Goal: Task Accomplishment & Management: Use online tool/utility

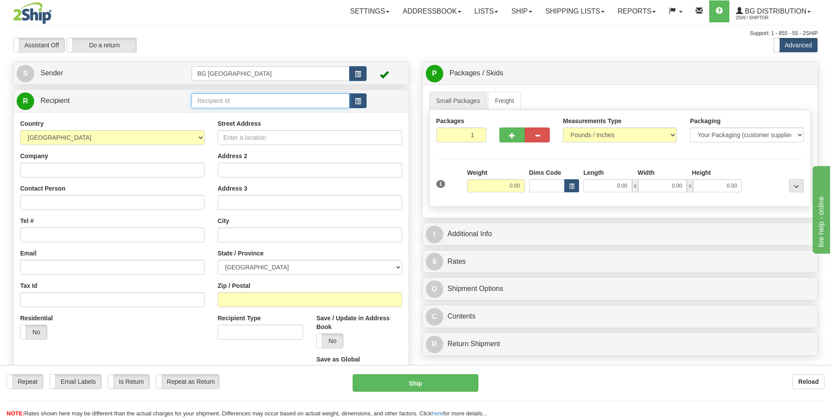
click at [254, 103] on input "text" at bounding box center [270, 100] width 158 height 15
click at [233, 114] on div "60300" at bounding box center [268, 115] width 149 height 10
type input "60300"
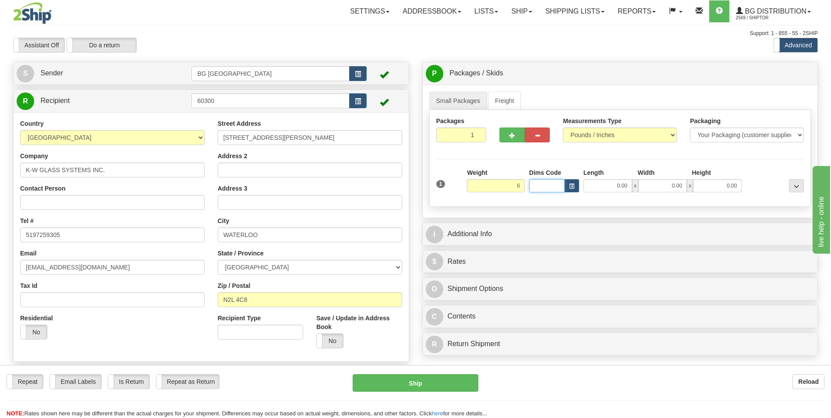
type input "6.00"
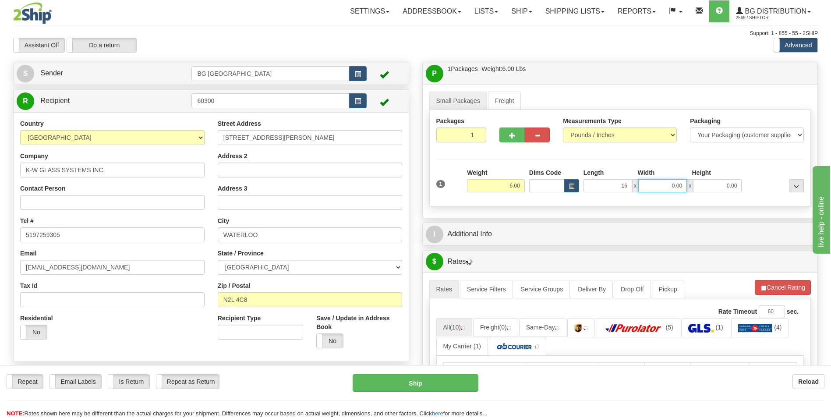
type input "16.00"
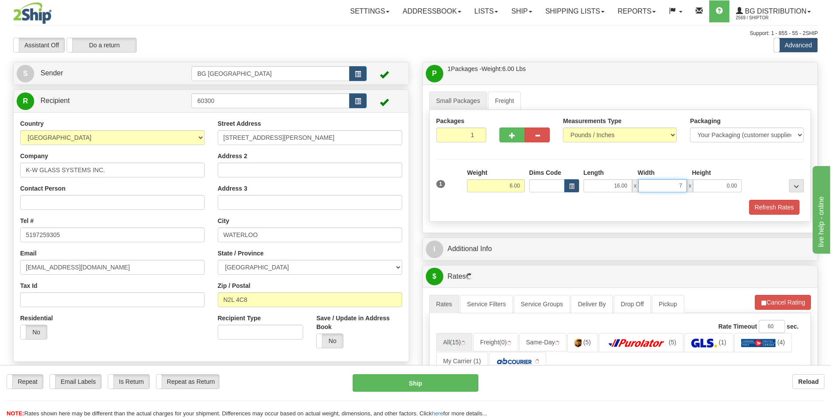
type input "7.00"
type input "5.00"
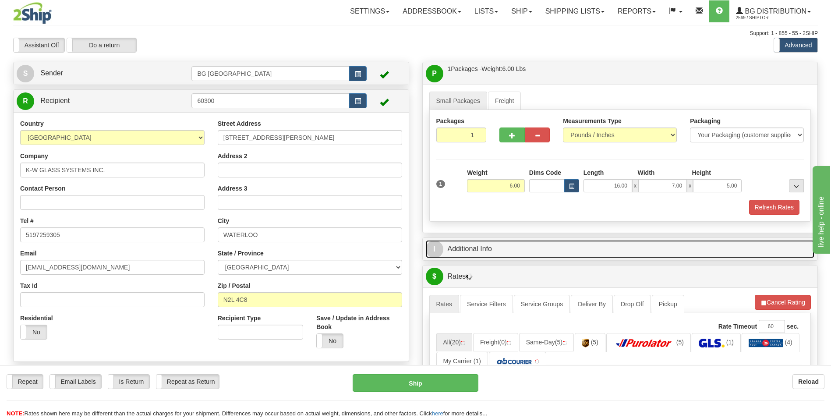
click at [510, 244] on link "I Additional Info" at bounding box center [620, 249] width 389 height 18
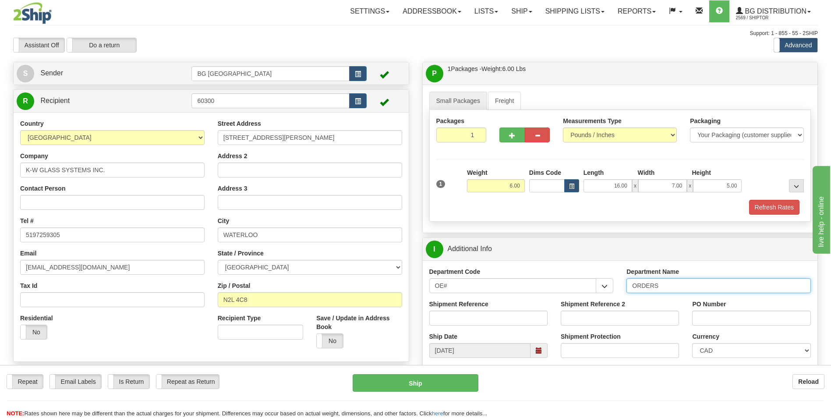
click at [670, 288] on input "ORDERS" at bounding box center [719, 285] width 184 height 15
type input "70179387-04"
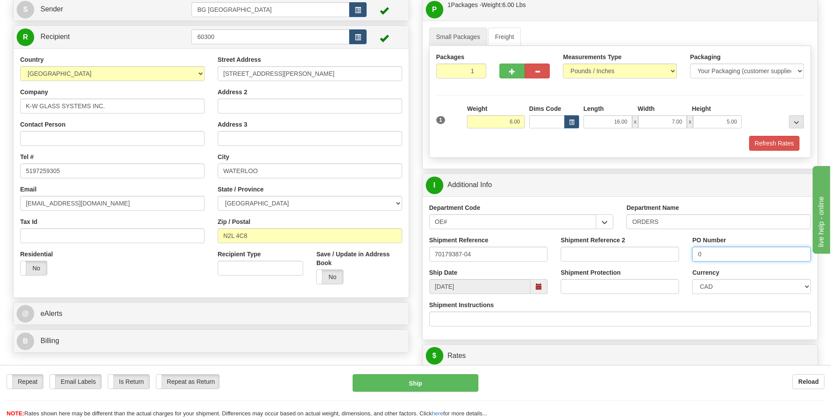
scroll to position [131, 0]
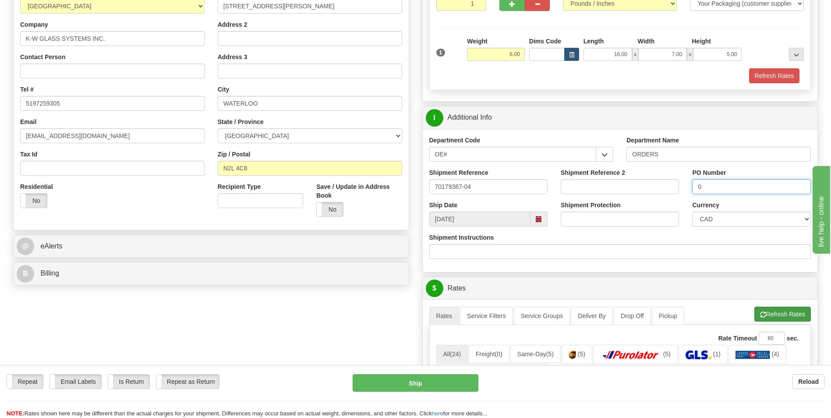
type input "0"
click at [764, 317] on span "button" at bounding box center [763, 315] width 6 height 6
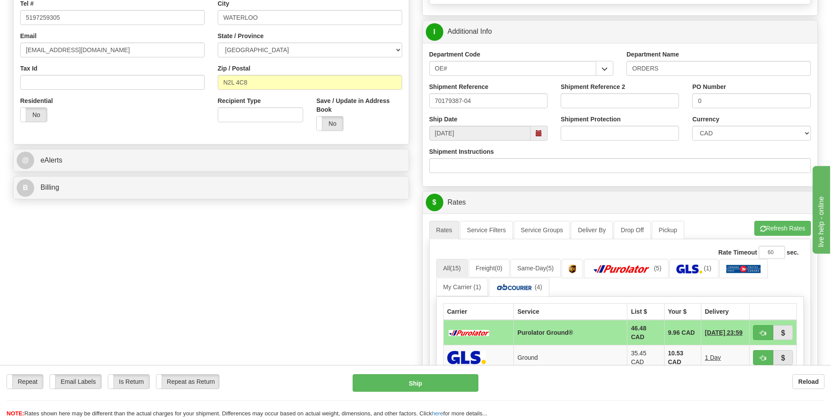
scroll to position [394, 0]
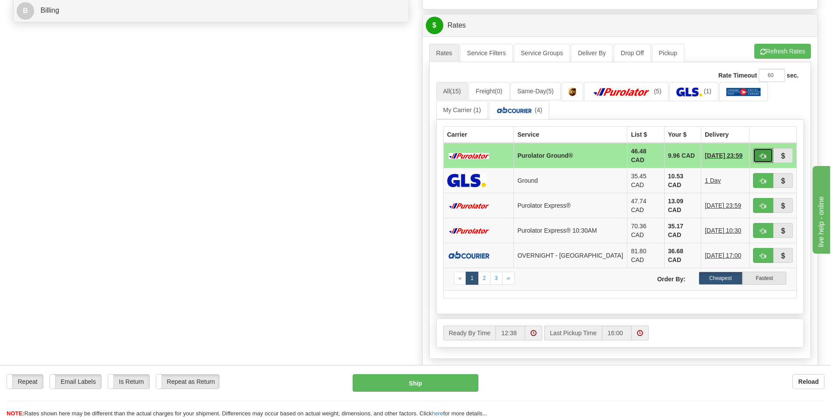
click at [761, 157] on span "button" at bounding box center [763, 156] width 6 height 6
type input "260"
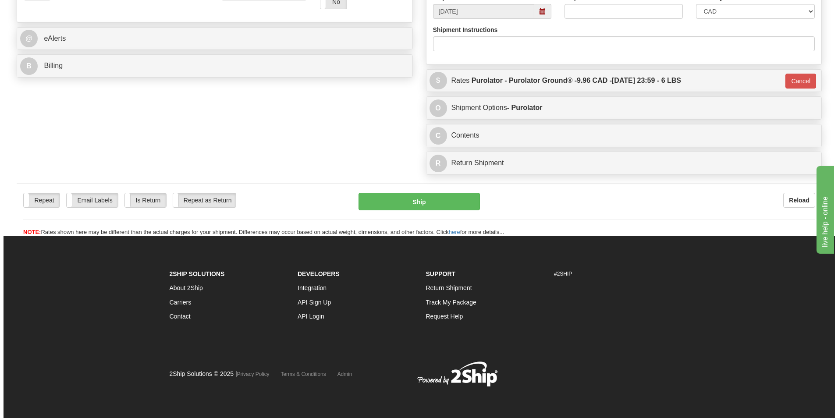
scroll to position [339, 0]
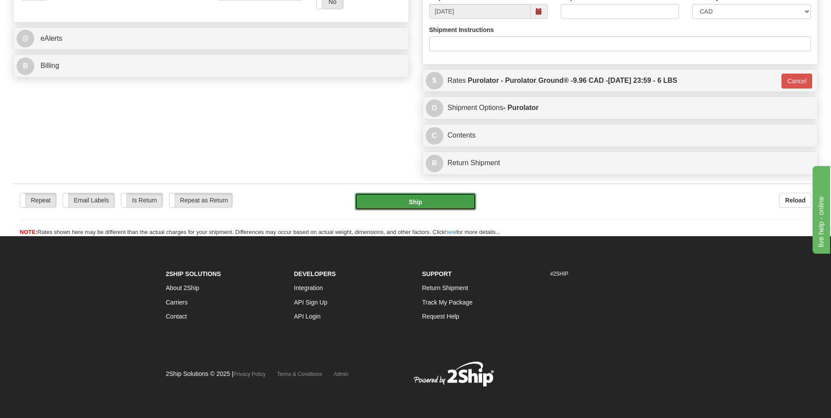
click at [469, 201] on button "Ship" at bounding box center [415, 202] width 121 height 18
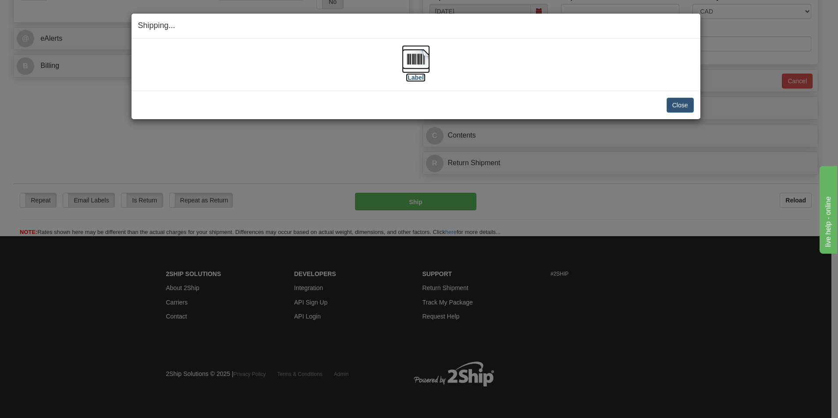
click at [408, 53] on img at bounding box center [416, 59] width 28 height 28
click at [680, 105] on button "Close" at bounding box center [679, 105] width 27 height 15
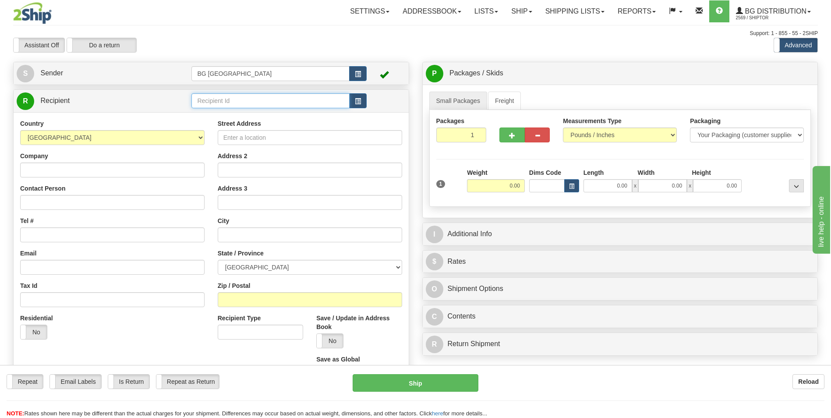
click at [233, 104] on input "text" at bounding box center [270, 100] width 158 height 15
click at [215, 118] on div "60066" at bounding box center [268, 115] width 149 height 10
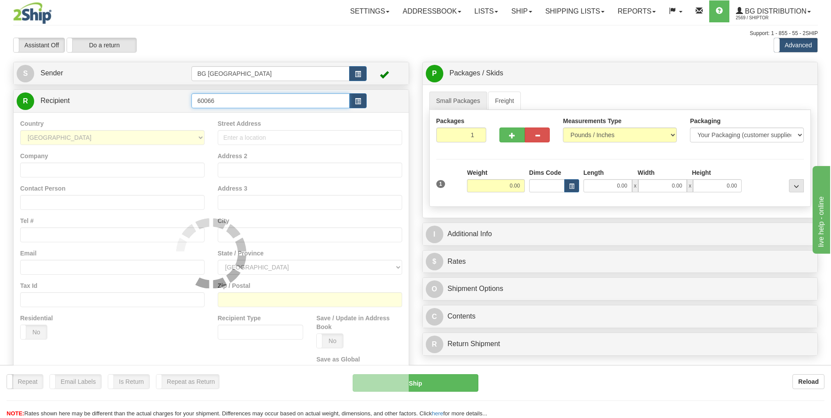
type input "60066"
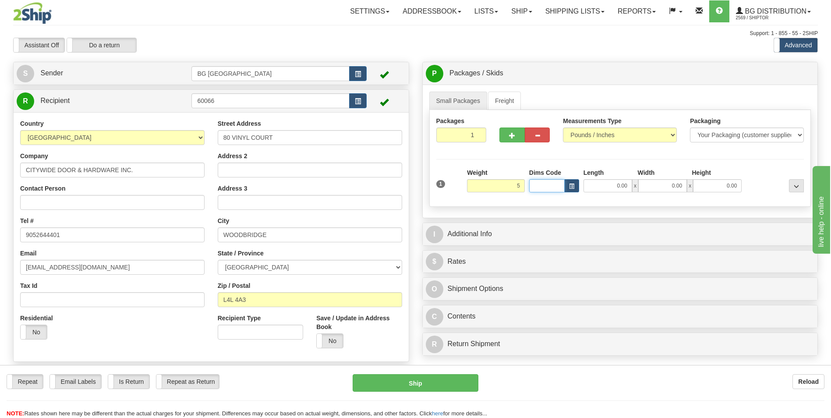
type input "5.00"
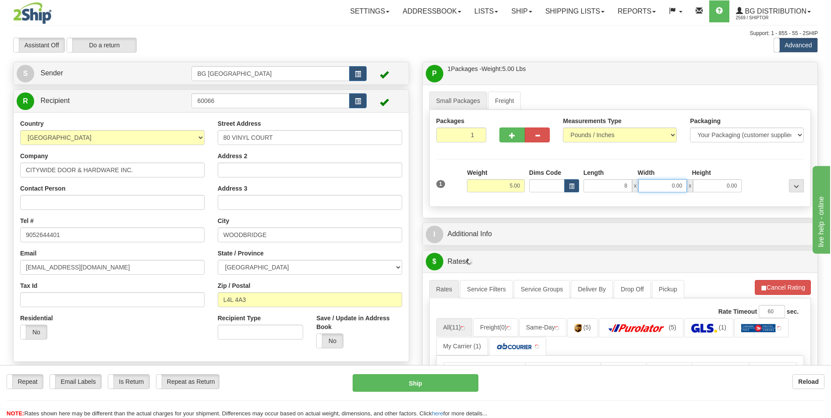
type input "8.00"
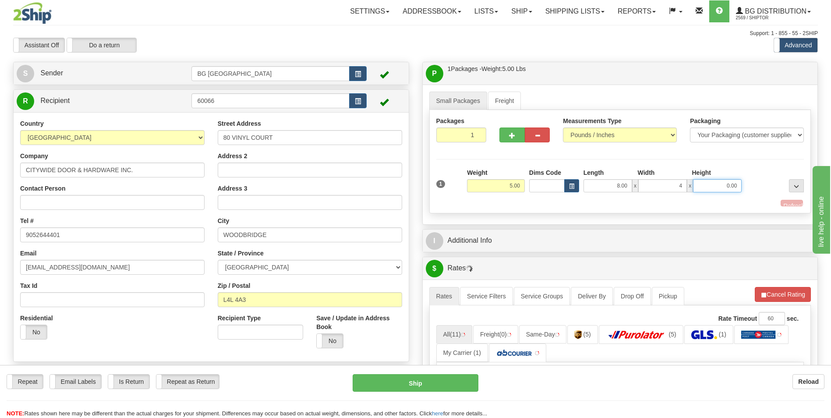
type input "4.00"
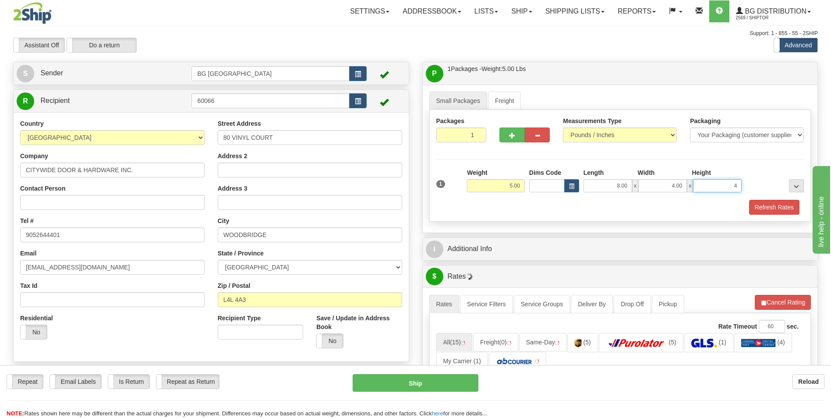
type input "4.00"
click at [484, 261] on div "P Packages / Skids 1 Packages - Weight: 5.00 Lbs 1 Skids - Weight: NaN Lbs Ship…" at bounding box center [620, 378] width 409 height 633
click at [488, 258] on div "I Additional Info" at bounding box center [620, 249] width 395 height 22
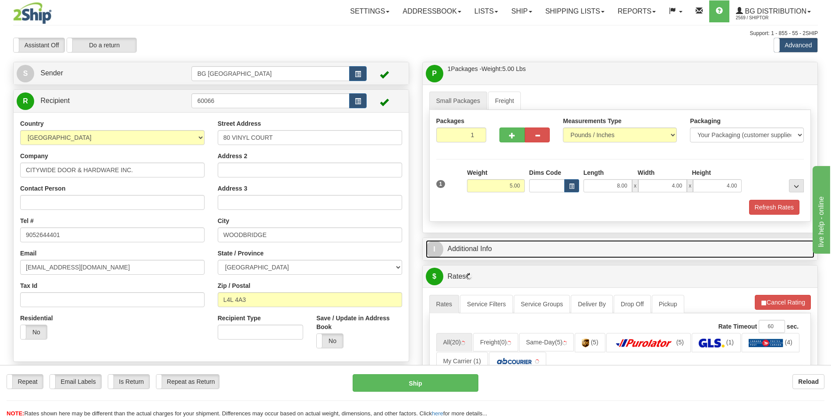
click at [485, 255] on link "I Additional Info" at bounding box center [620, 249] width 389 height 18
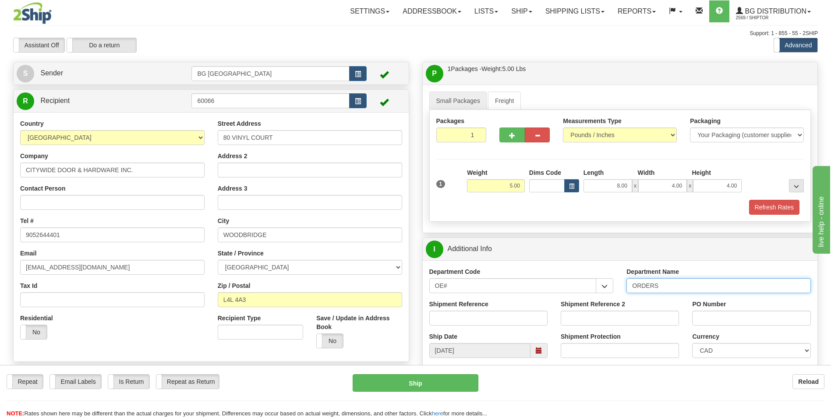
click at [686, 291] on input "ORDERS" at bounding box center [719, 285] width 184 height 15
type input "70182402-00"
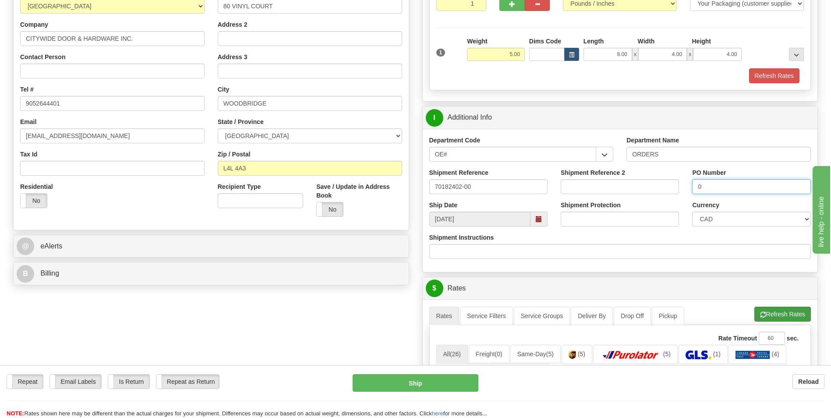
type input "0"
click at [766, 309] on button "Refresh Rates" at bounding box center [783, 314] width 57 height 15
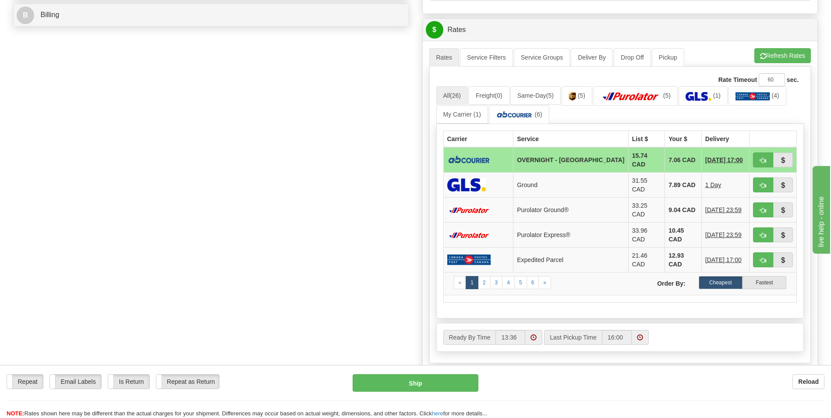
scroll to position [394, 0]
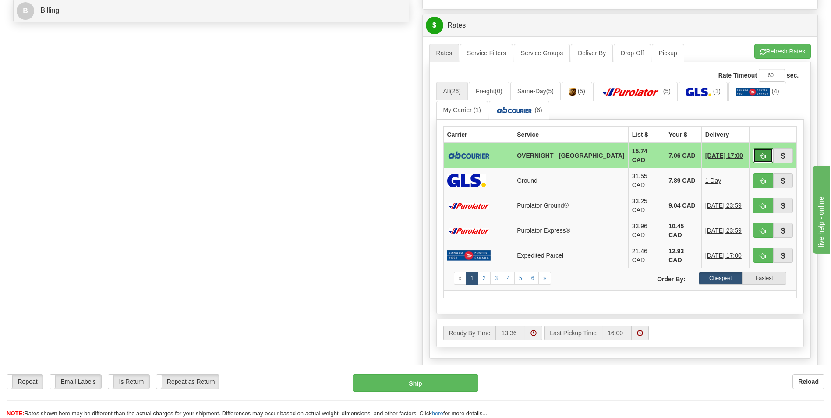
click at [755, 151] on button "button" at bounding box center [763, 155] width 20 height 15
type input "4"
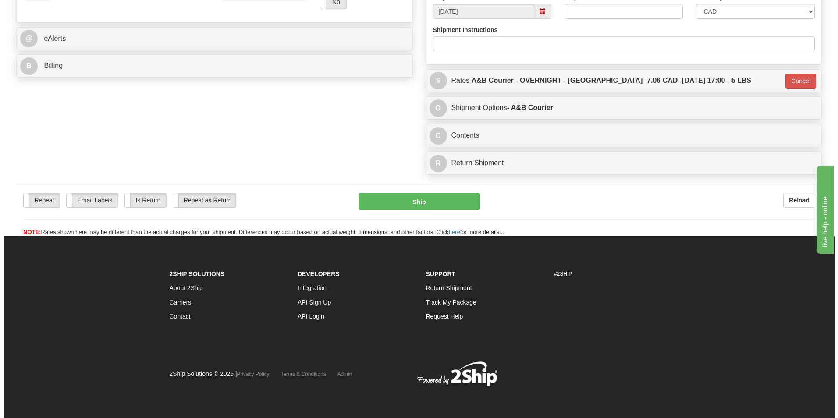
scroll to position [339, 0]
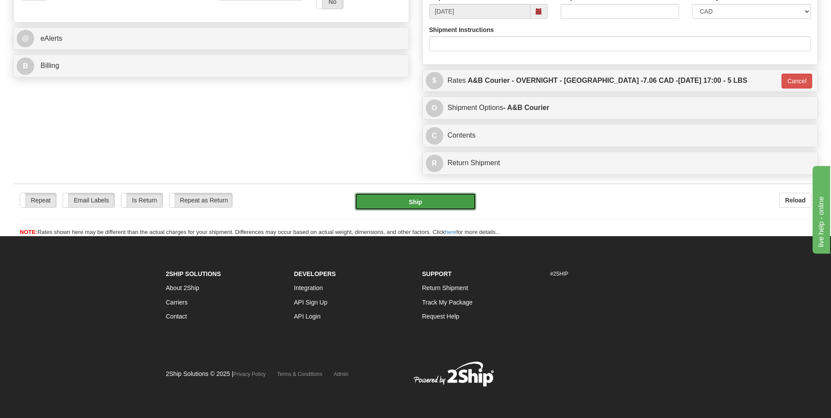
click at [432, 208] on button "Ship" at bounding box center [415, 202] width 121 height 18
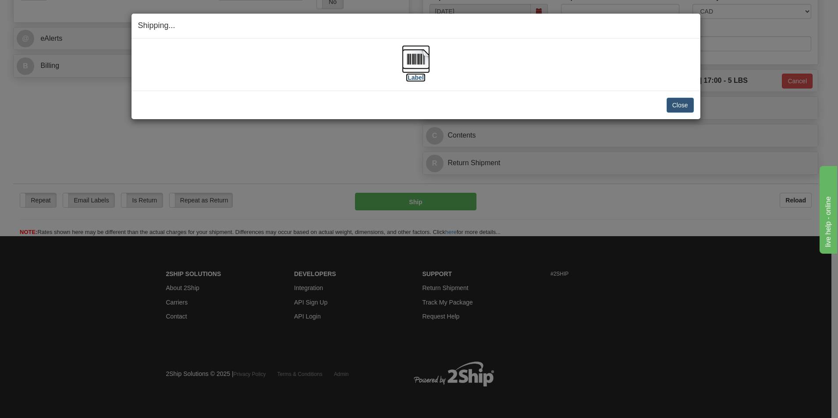
click at [421, 65] on img at bounding box center [416, 59] width 28 height 28
click at [677, 101] on button "Close" at bounding box center [679, 105] width 27 height 15
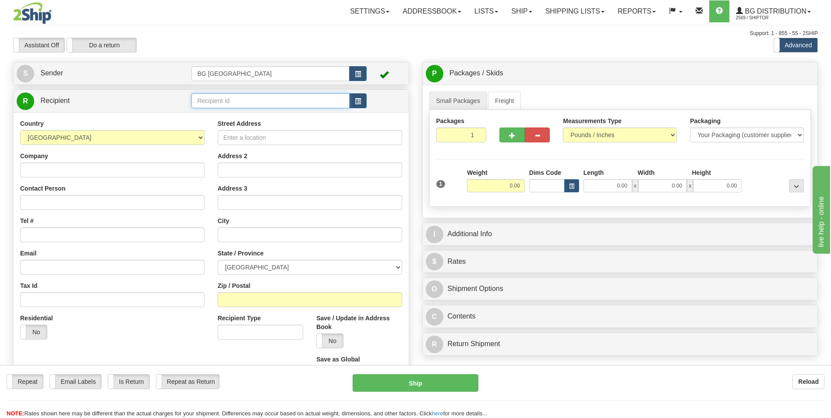
click at [246, 105] on input "text" at bounding box center [270, 100] width 158 height 15
click at [228, 112] on div "60151" at bounding box center [268, 115] width 149 height 10
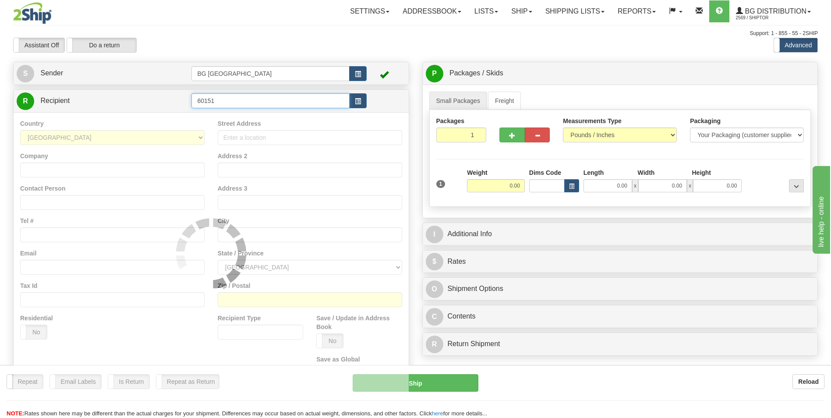
type input "60151"
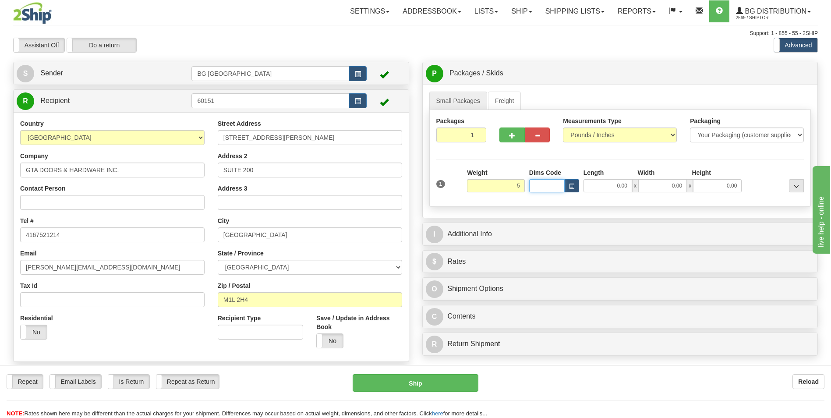
type input "5.00"
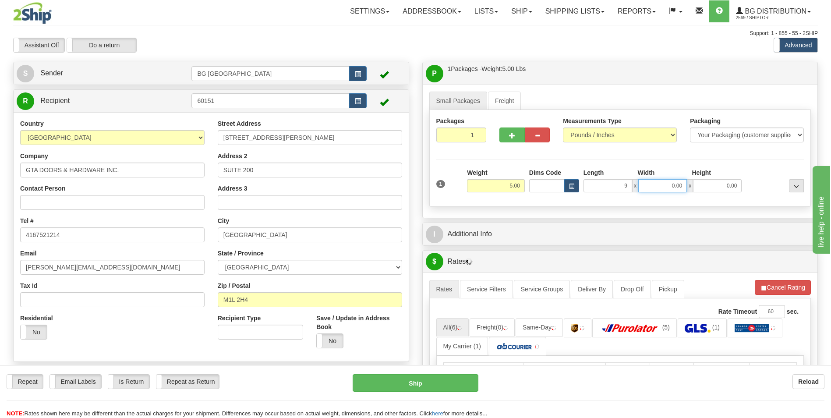
type input "9.00"
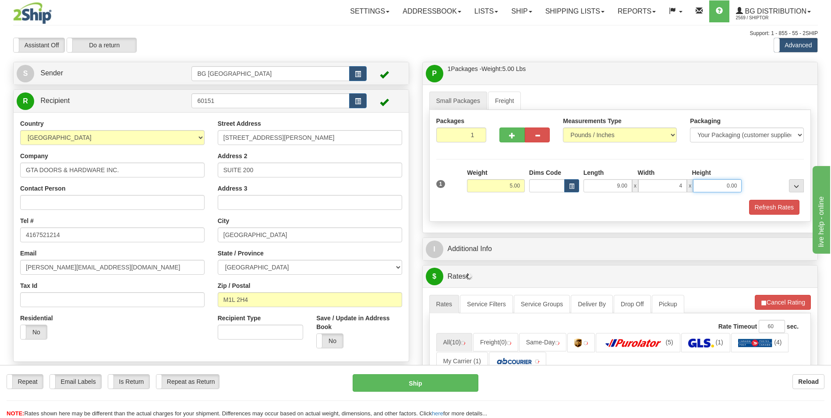
type input "4.00"
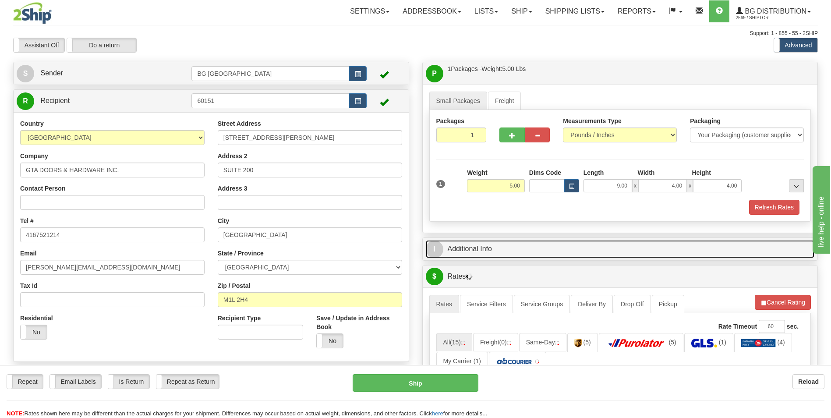
click at [497, 241] on link "I Additional Info" at bounding box center [620, 249] width 389 height 18
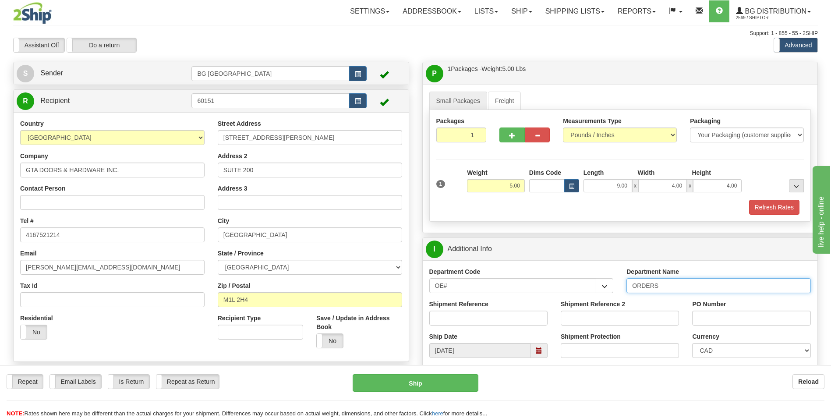
click at [681, 286] on input "ORDERS" at bounding box center [719, 285] width 184 height 15
type input "70181523-00"
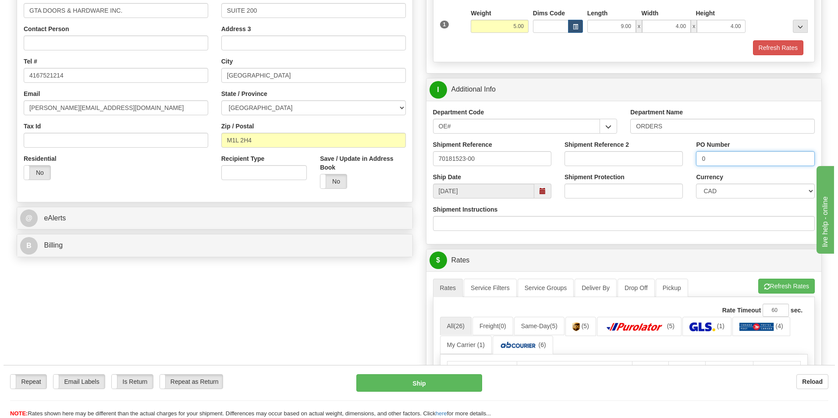
scroll to position [263, 0]
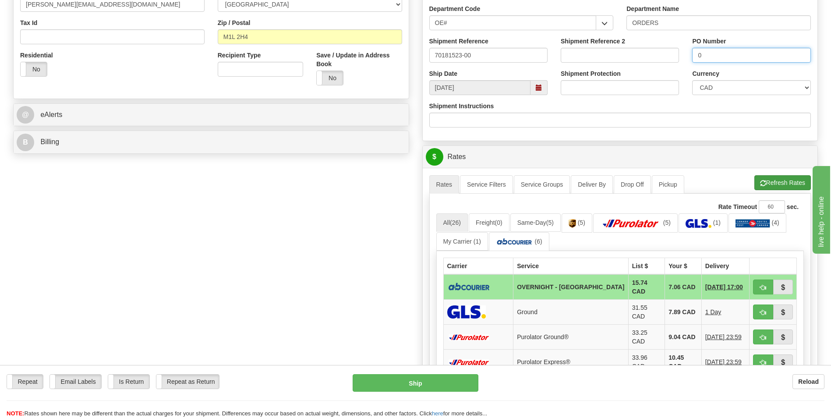
type input "0"
click at [766, 179] on button "Refresh Rates" at bounding box center [783, 182] width 57 height 15
click at [757, 283] on button "button" at bounding box center [763, 287] width 20 height 15
type input "4"
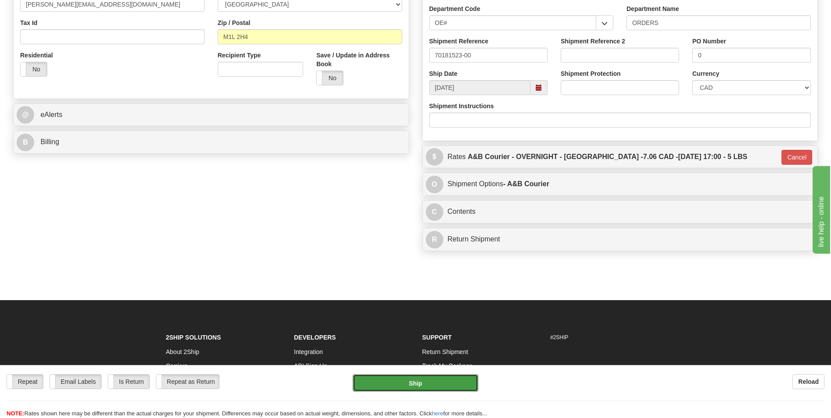
click at [451, 380] on button "Ship" at bounding box center [415, 383] width 125 height 18
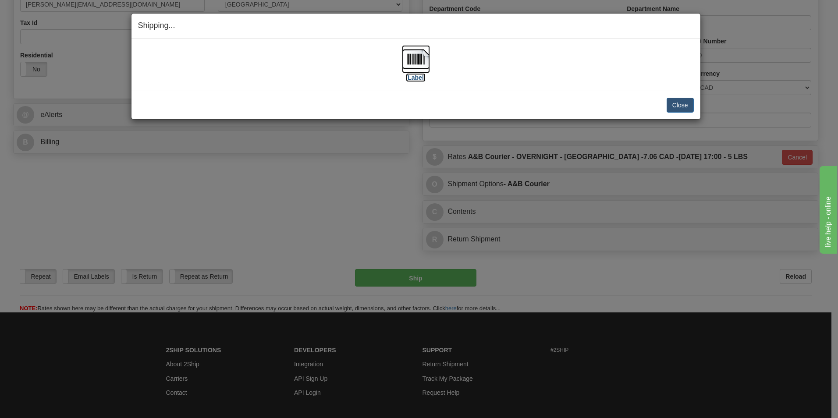
click at [417, 52] on img at bounding box center [416, 59] width 28 height 28
click at [671, 105] on button "Close" at bounding box center [679, 105] width 27 height 15
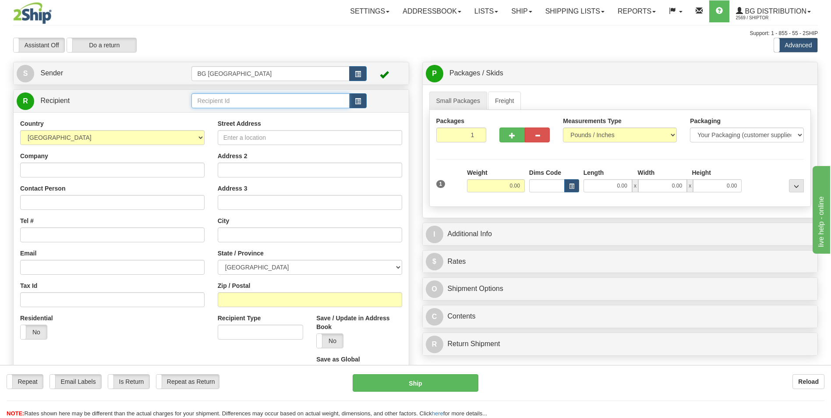
click at [224, 98] on input "text" at bounding box center [270, 100] width 158 height 15
click at [208, 112] on div "60031" at bounding box center [268, 115] width 149 height 10
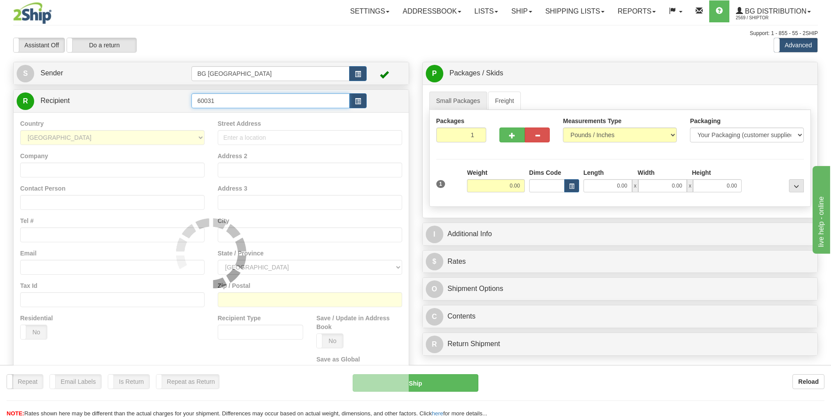
type input "60031"
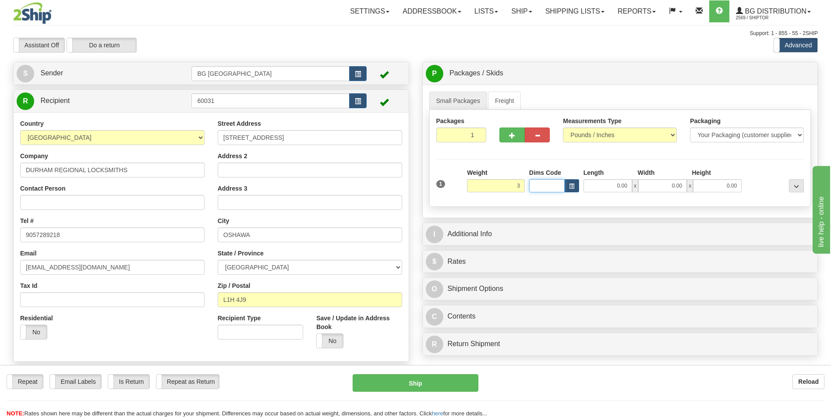
type input "3.00"
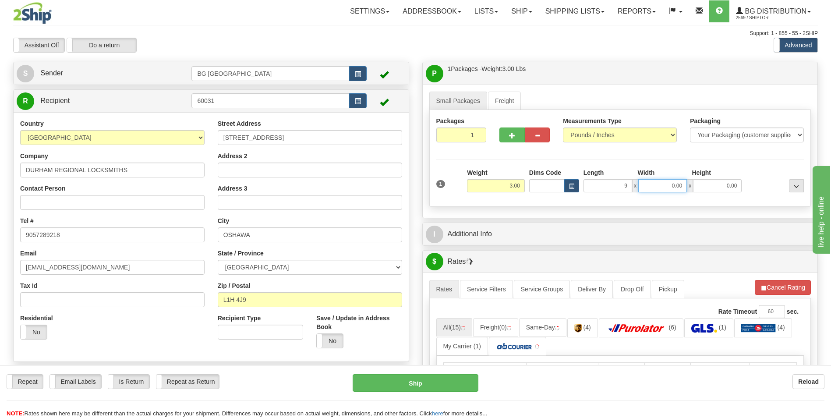
type input "9.00"
type input "6.00"
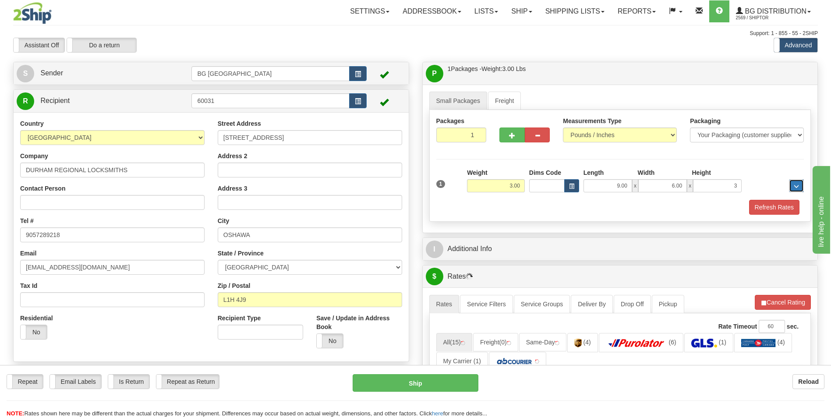
type input "3.00"
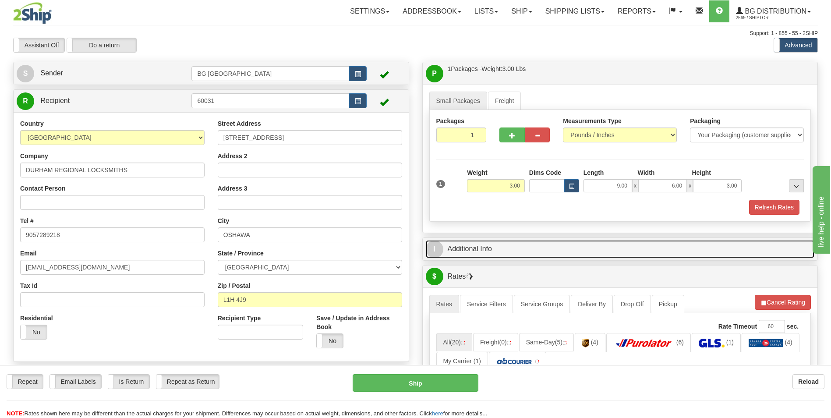
click at [491, 241] on link "I Additional Info" at bounding box center [620, 249] width 389 height 18
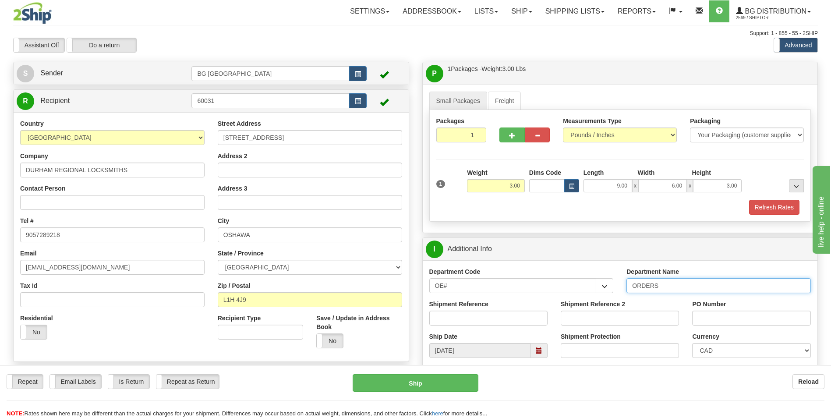
click at [664, 288] on input "ORDERS" at bounding box center [719, 285] width 184 height 15
type input "70183178-00"
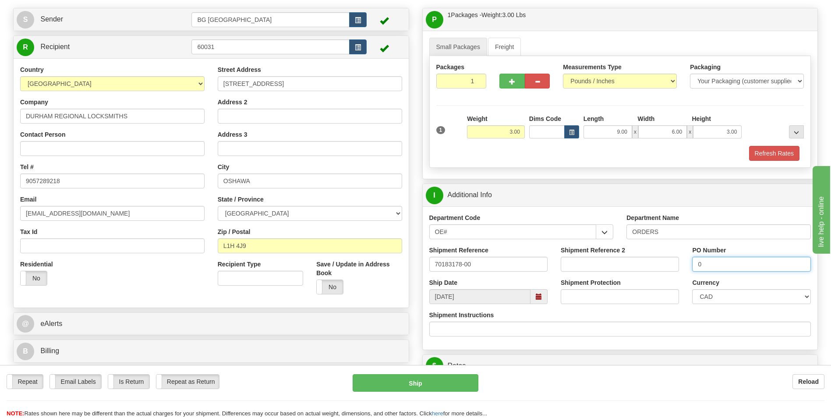
scroll to position [131, 0]
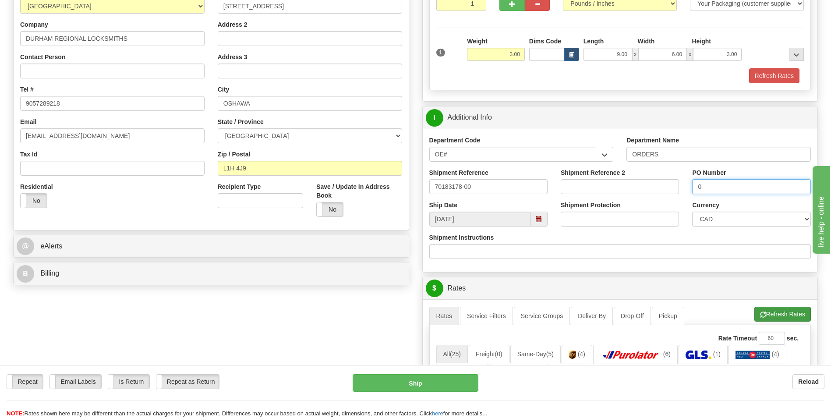
type input "0"
click at [773, 319] on button "Refresh Rates" at bounding box center [783, 314] width 57 height 15
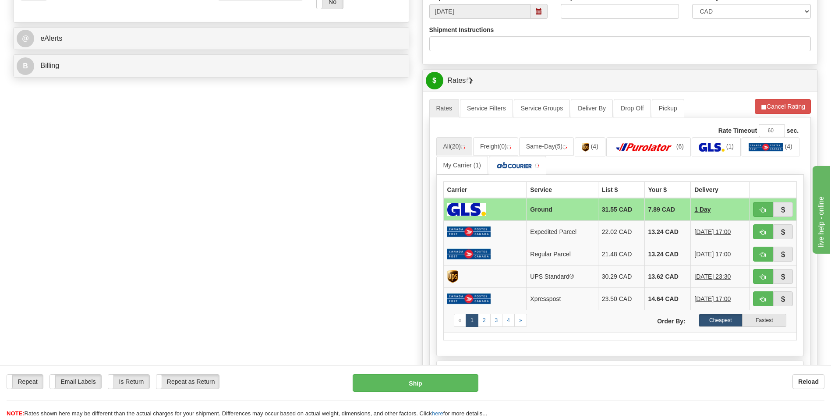
scroll to position [351, 0]
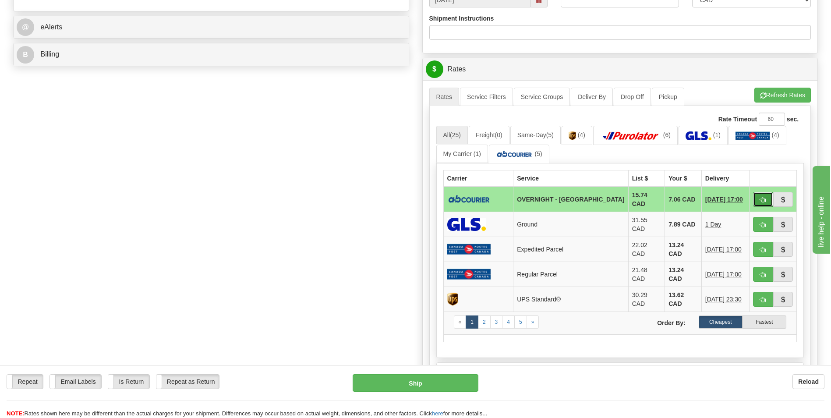
click at [770, 199] on button "button" at bounding box center [763, 199] width 20 height 15
type input "4"
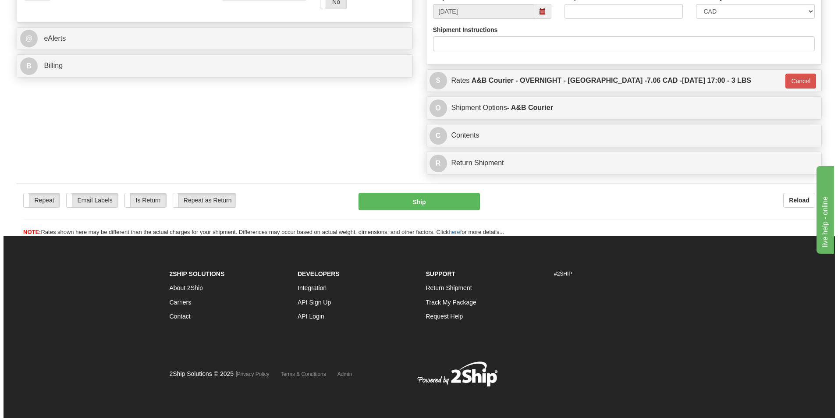
scroll to position [339, 0]
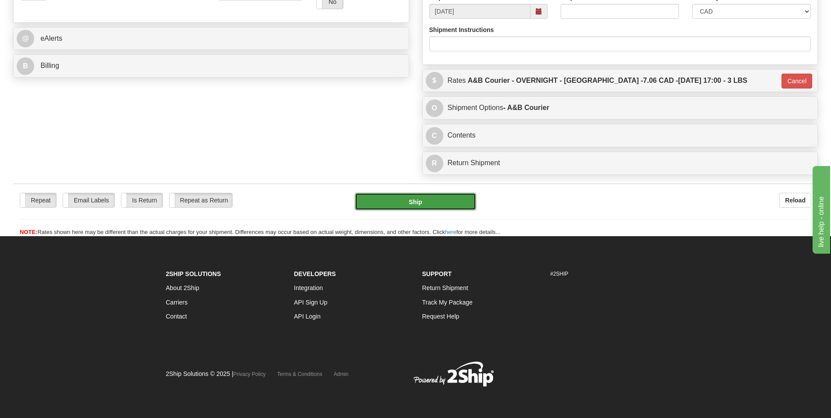
click at [405, 206] on button "Ship" at bounding box center [415, 202] width 121 height 18
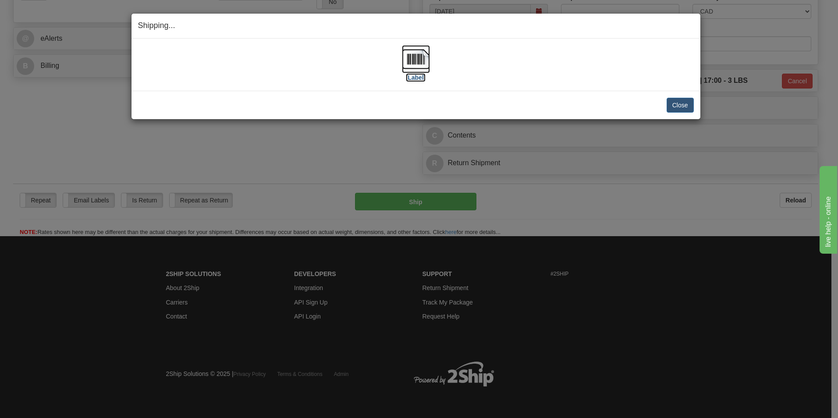
click at [420, 57] on img at bounding box center [416, 59] width 28 height 28
click at [674, 102] on button "Close" at bounding box center [679, 105] width 27 height 15
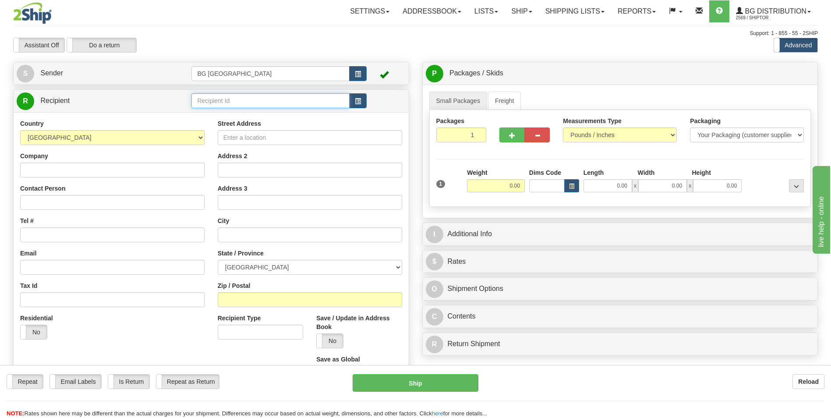
click at [278, 96] on input "text" at bounding box center [270, 100] width 158 height 15
click at [221, 114] on div "60220" at bounding box center [268, 115] width 149 height 10
type input "60220"
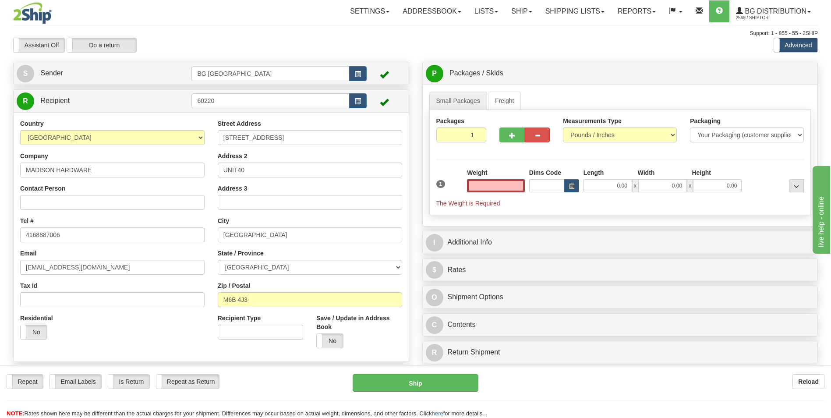
type input "0.00"
click at [511, 192] on div "Weight 0.00" at bounding box center [496, 183] width 62 height 31
click at [506, 186] on input "0.00" at bounding box center [496, 185] width 58 height 13
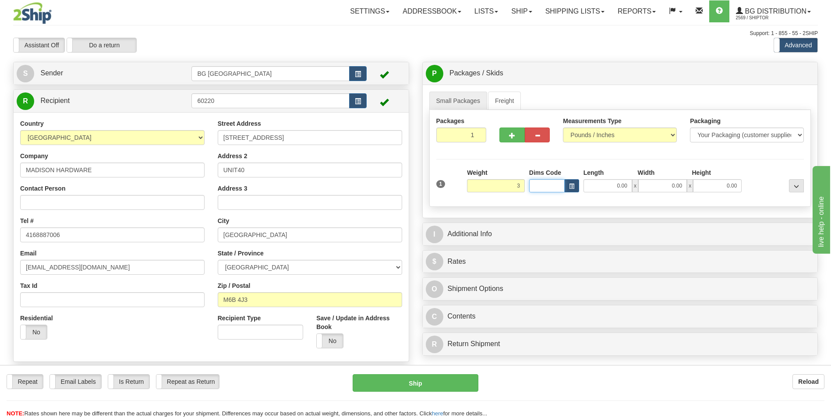
type input "3.00"
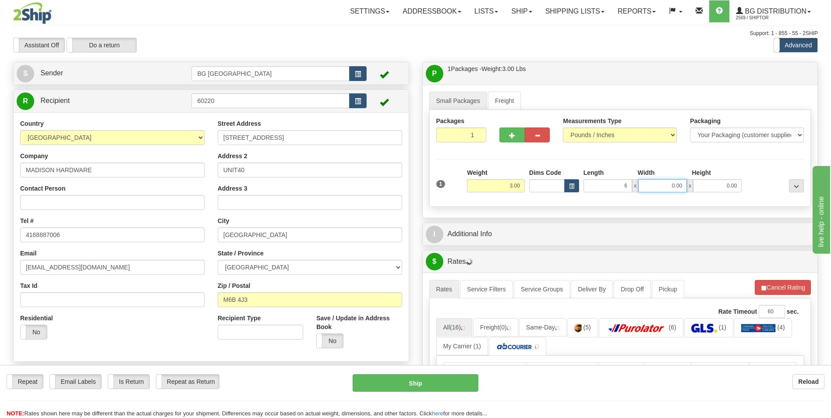
type input "6.00"
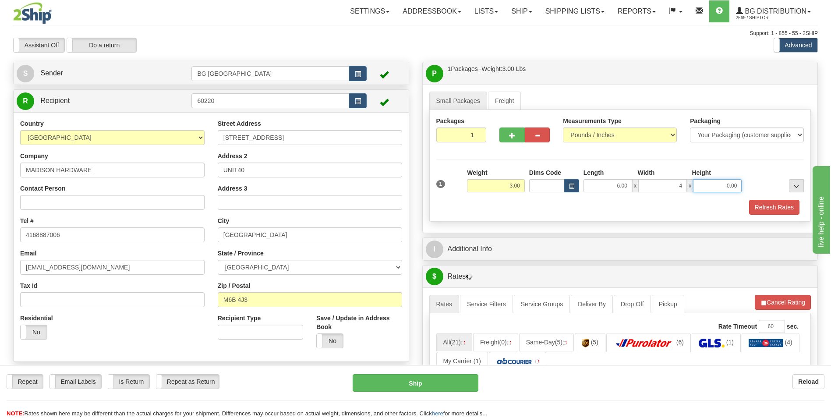
type input "4.00"
type input "3.00"
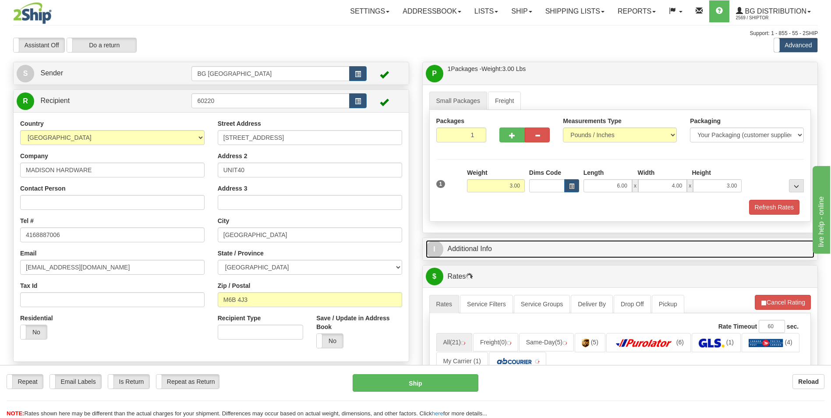
click at [480, 245] on link "I Additional Info" at bounding box center [620, 249] width 389 height 18
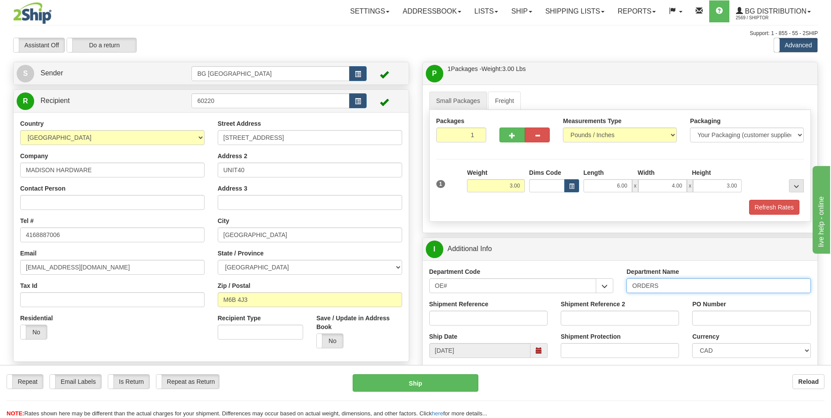
click at [674, 289] on input "ORDERS" at bounding box center [719, 285] width 184 height 15
type input "70183350-00"
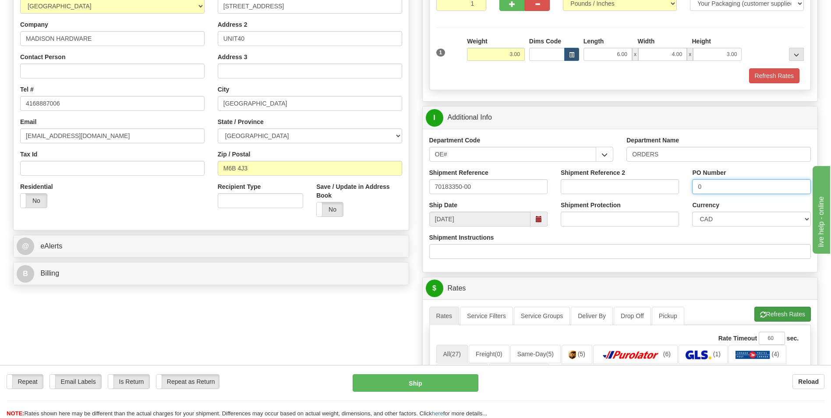
type input "0"
click at [784, 311] on button "Refresh Rates" at bounding box center [783, 314] width 57 height 15
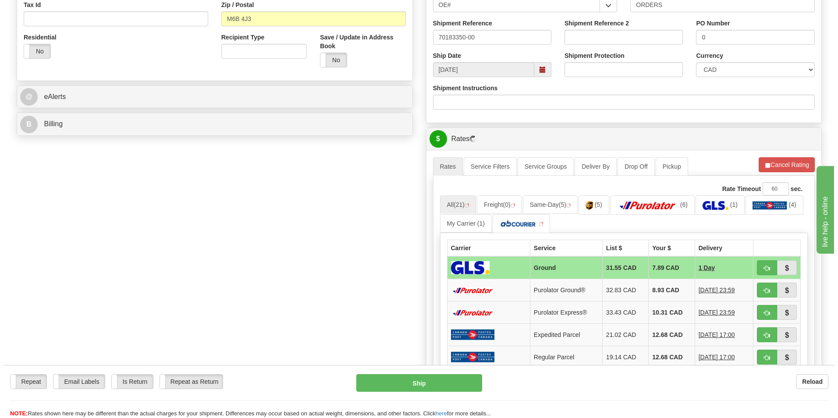
scroll to position [307, 0]
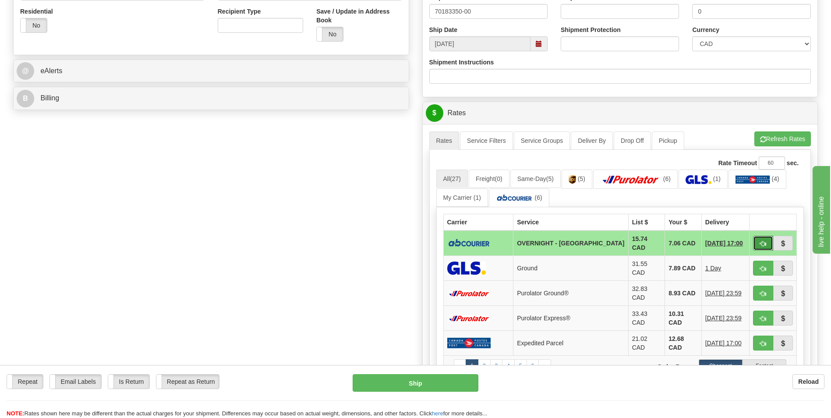
click at [759, 239] on button "button" at bounding box center [763, 243] width 20 height 15
type input "4"
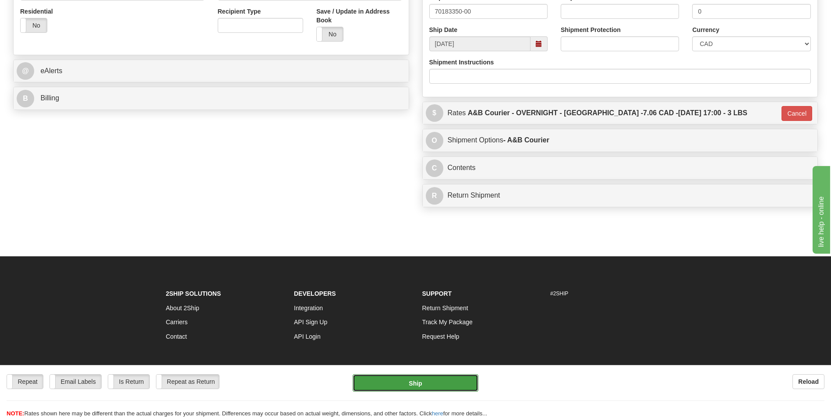
click at [414, 378] on button "Ship" at bounding box center [415, 383] width 125 height 18
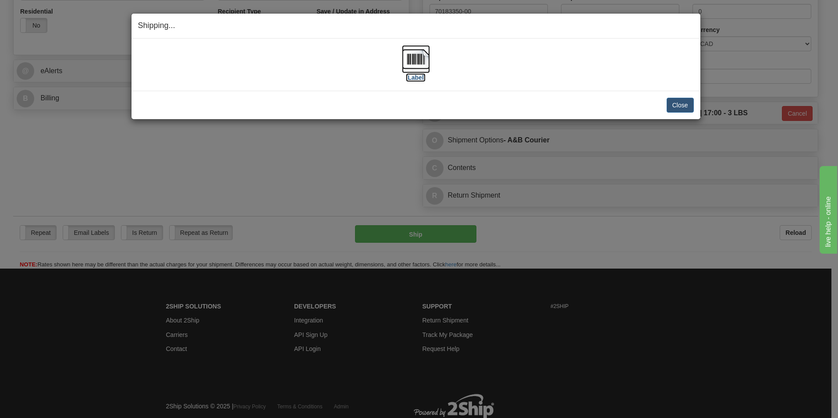
click at [406, 60] on img at bounding box center [416, 59] width 28 height 28
click at [673, 100] on button "Close" at bounding box center [679, 105] width 27 height 15
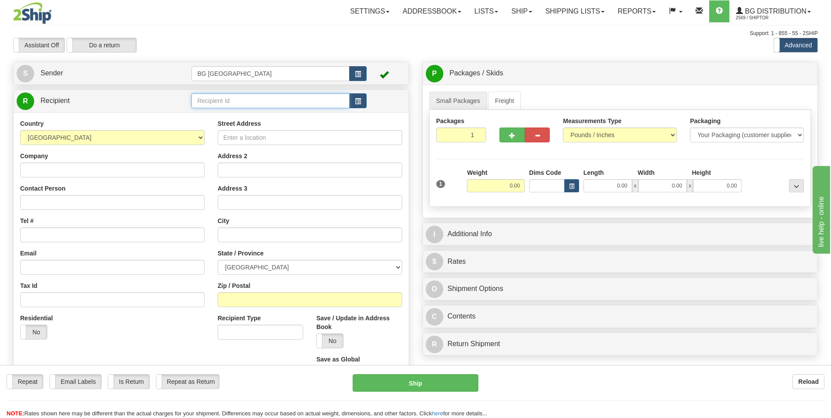
click at [265, 106] on input "text" at bounding box center [270, 100] width 158 height 15
click at [258, 111] on div "60117" at bounding box center [268, 115] width 149 height 10
type input "60117"
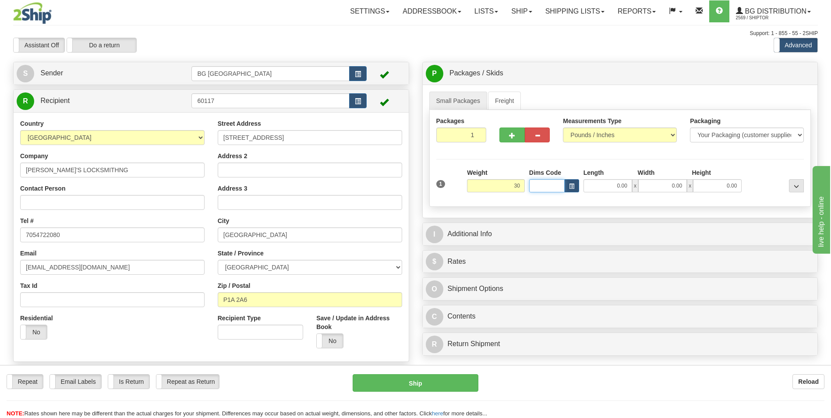
type input "30.00"
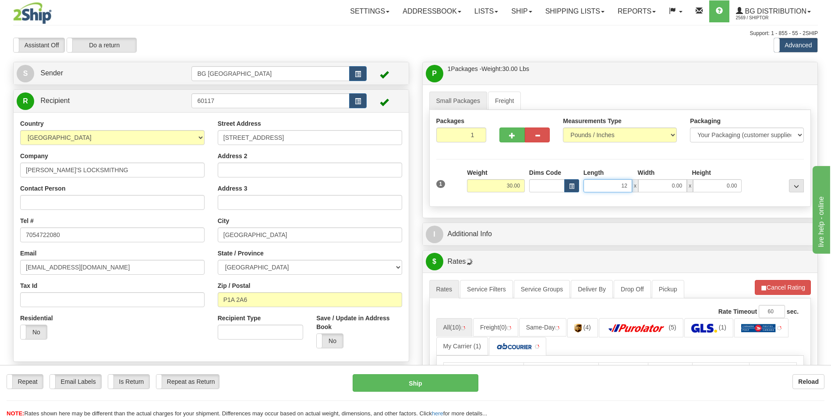
type input "12.00"
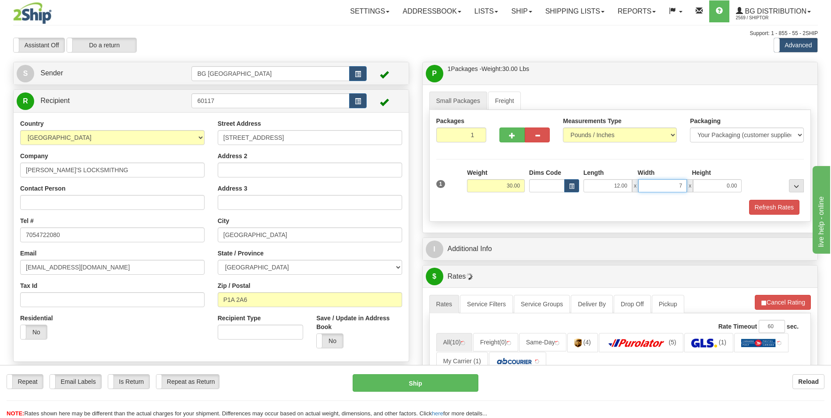
type input "7.00"
click at [508, 135] on button "button" at bounding box center [512, 135] width 25 height 15
type input "2"
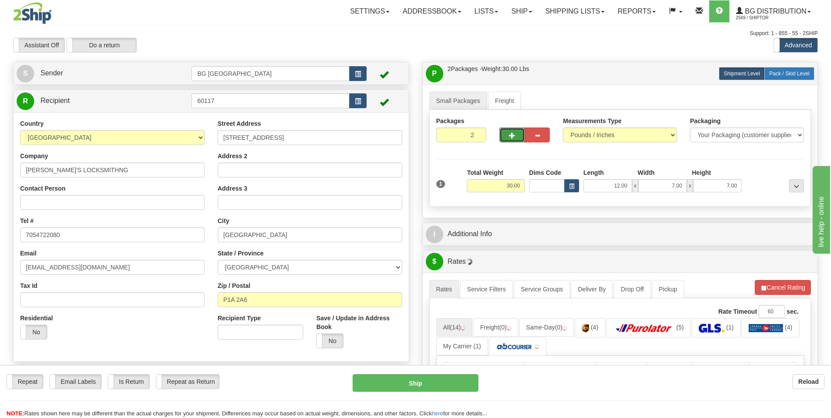
click at [787, 67] on label "Pack / Skid Level Pack.." at bounding box center [790, 73] width 50 height 13
radio input "true"
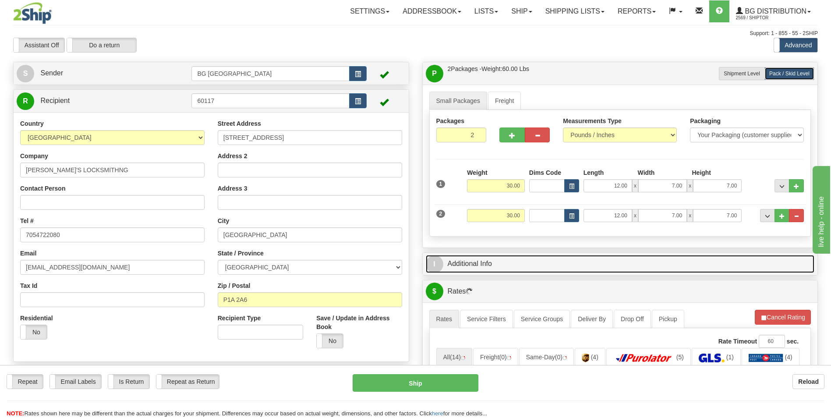
click at [502, 265] on link "I Additional Info" at bounding box center [620, 264] width 389 height 18
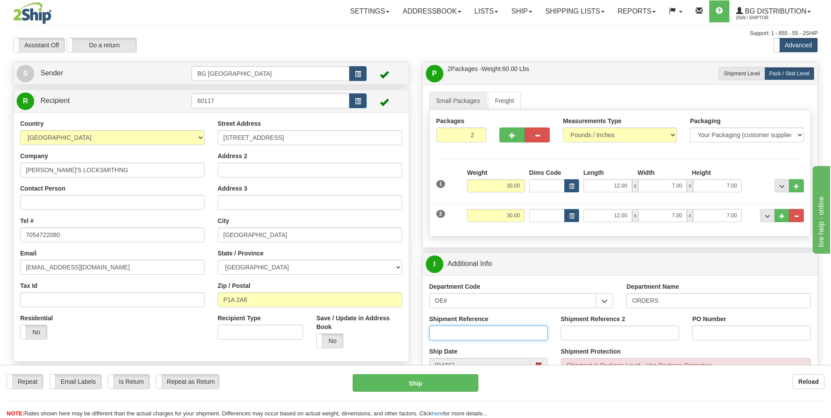
click at [466, 326] on input "Shipment Reference" at bounding box center [488, 333] width 118 height 15
type input "70175610-10"
click at [698, 336] on input "PO Number" at bounding box center [751, 333] width 118 height 15
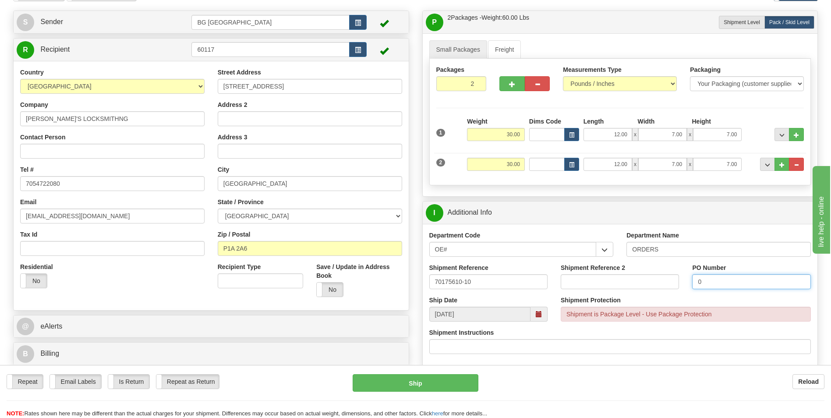
scroll to position [219, 0]
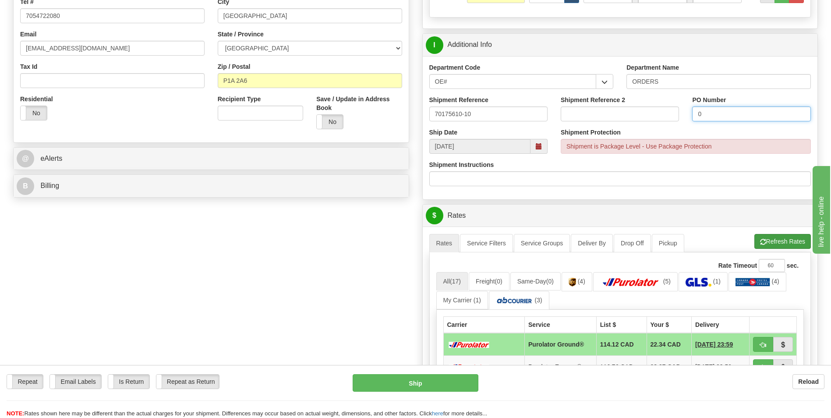
type input "0"
click at [762, 242] on span "button" at bounding box center [763, 242] width 6 height 6
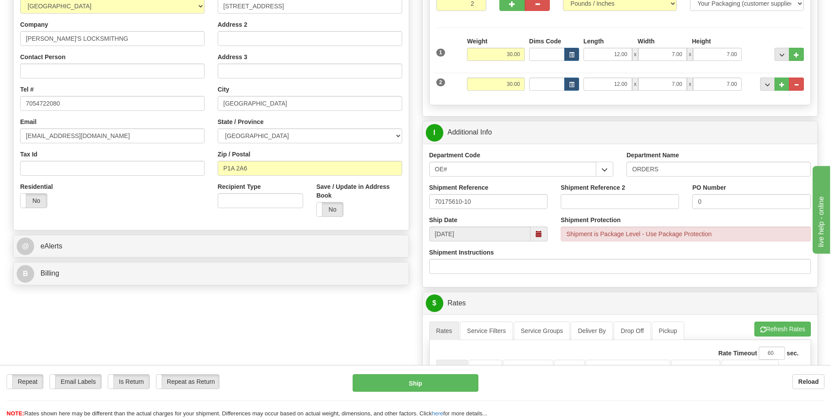
scroll to position [394, 0]
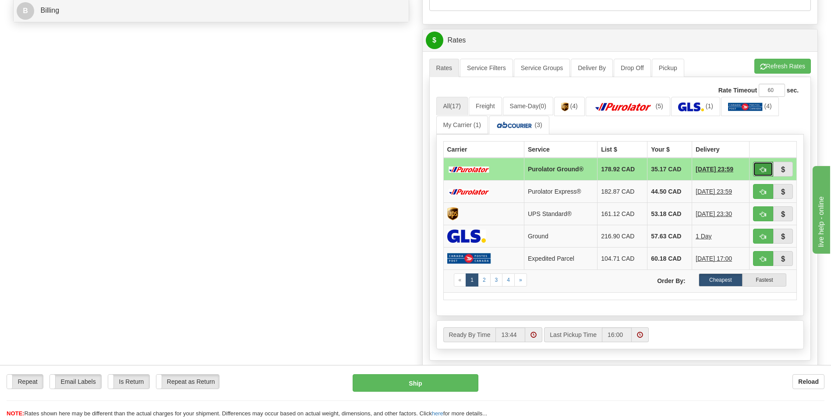
click at [762, 165] on button "button" at bounding box center [763, 169] width 20 height 15
type input "260"
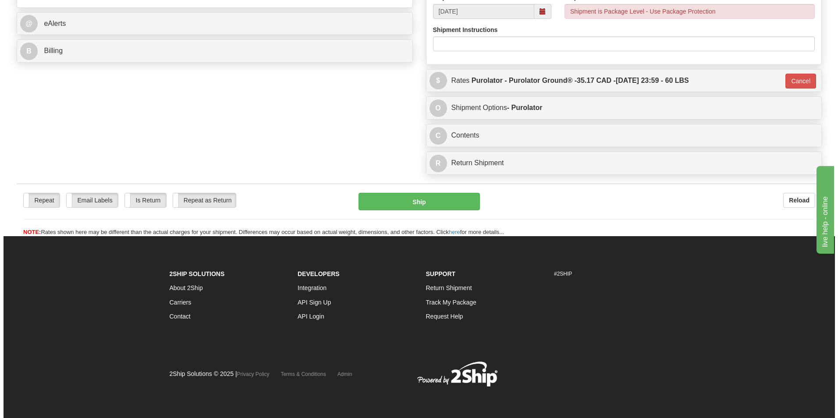
scroll to position [354, 0]
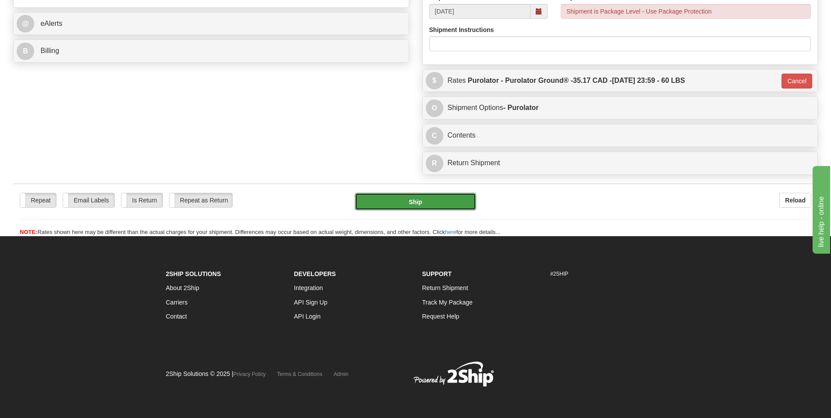
click at [450, 194] on button "Ship" at bounding box center [415, 202] width 121 height 18
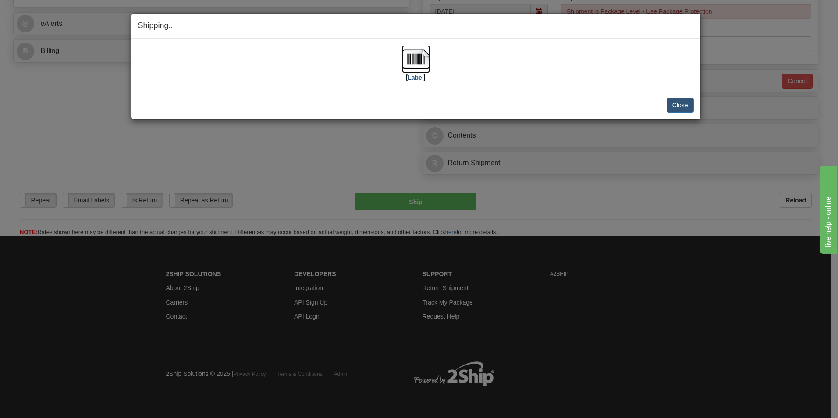
click at [407, 54] on img at bounding box center [416, 59] width 28 height 28
drag, startPoint x: 679, startPoint y: 104, endPoint x: 674, endPoint y: 104, distance: 4.8
click at [679, 104] on button "Close" at bounding box center [679, 105] width 27 height 15
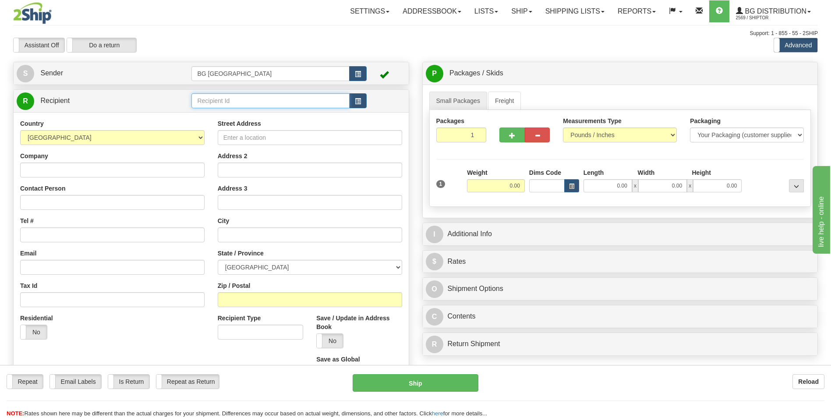
click at [222, 102] on input "text" at bounding box center [270, 100] width 158 height 15
type input "60767"
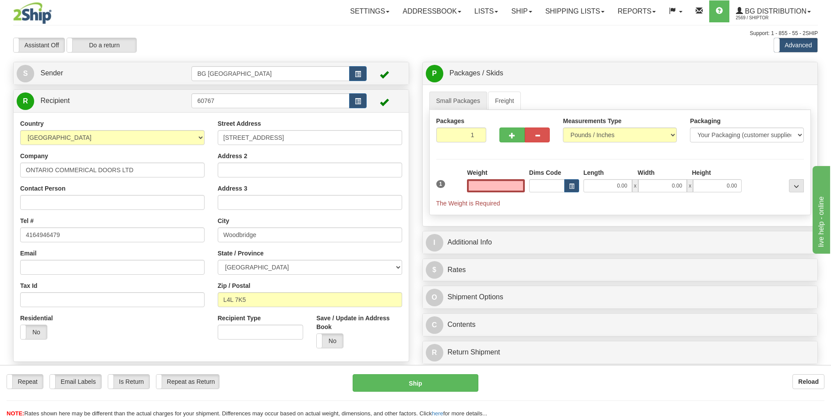
type input "0.00"
click at [508, 191] on input "0.00" at bounding box center [496, 185] width 58 height 13
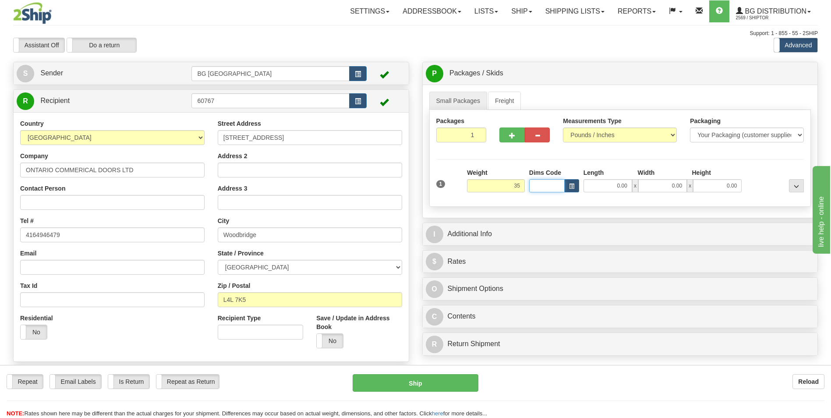
type input "35.00"
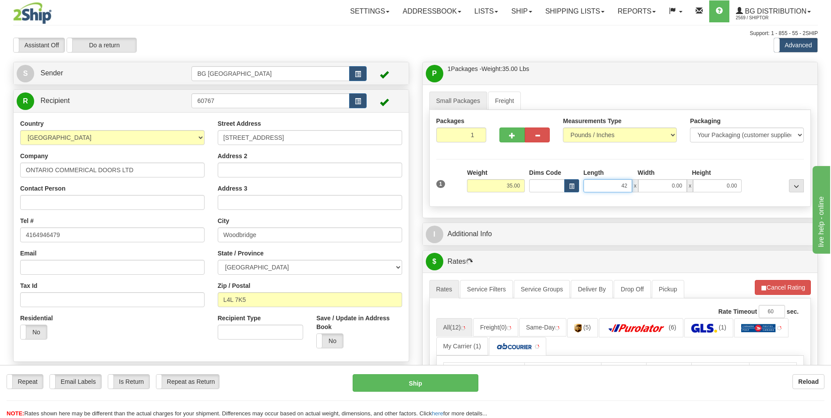
type input "42.00"
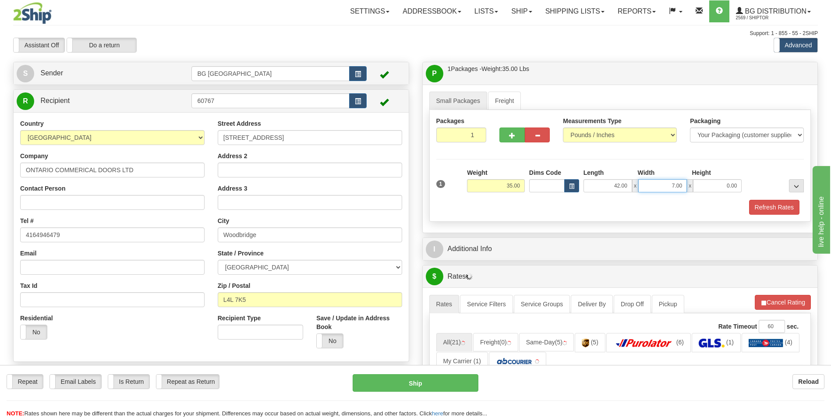
click at [662, 190] on input "7.00" at bounding box center [662, 185] width 49 height 13
type input "10.00"
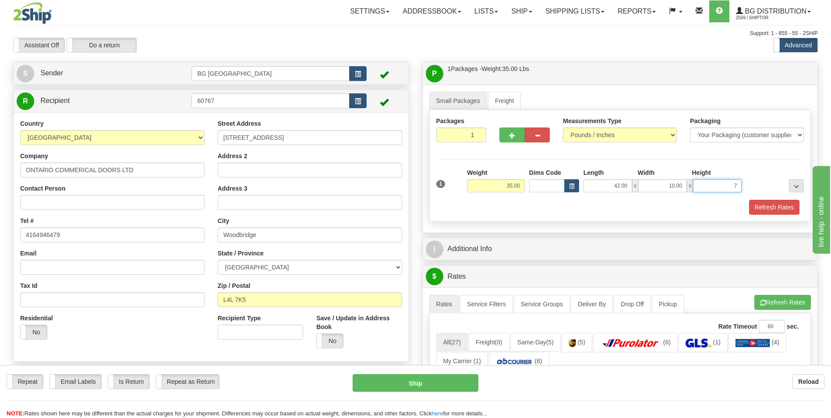
type input "7.00"
click at [514, 135] on span "button" at bounding box center [512, 136] width 6 height 6
type input "2"
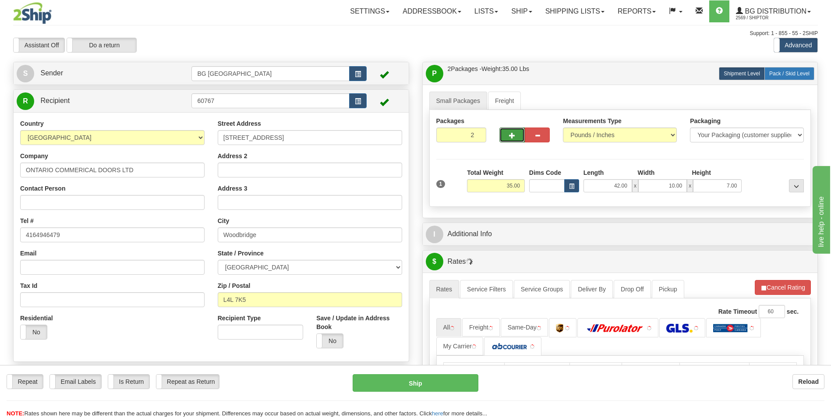
click at [783, 71] on span "Pack / Skid Level" at bounding box center [789, 74] width 40 height 6
radio input "true"
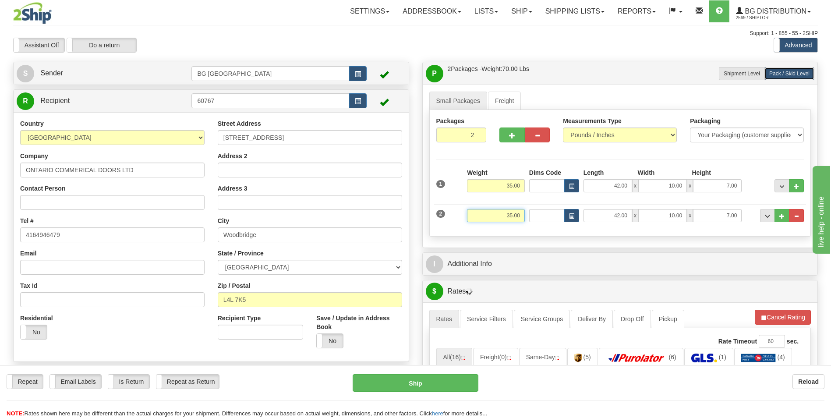
click at [504, 216] on input "35.00" at bounding box center [496, 215] width 58 height 13
type input "28.00"
type input "27.00"
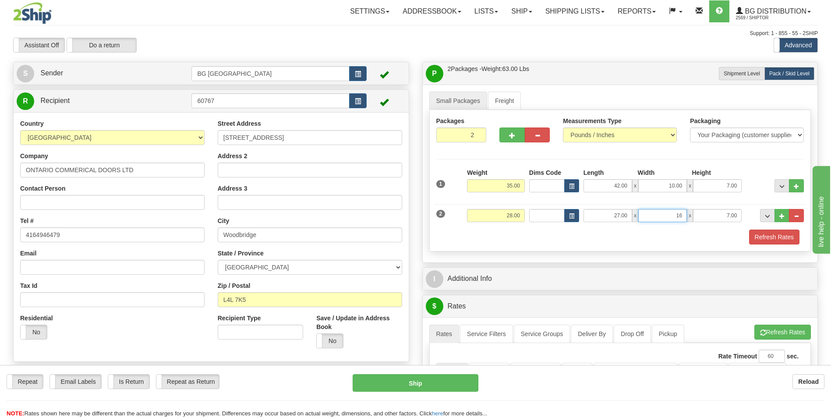
type input "16.00"
type input "5.00"
click at [778, 217] on button "..." at bounding box center [782, 215] width 15 height 13
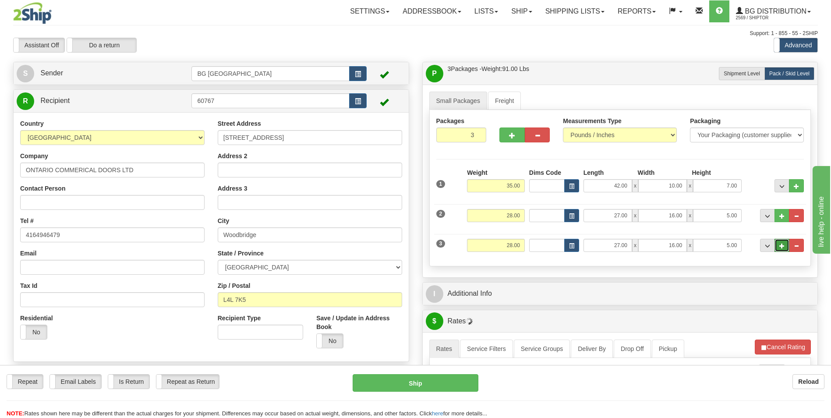
click at [779, 241] on button "..." at bounding box center [782, 245] width 15 height 13
type input "4"
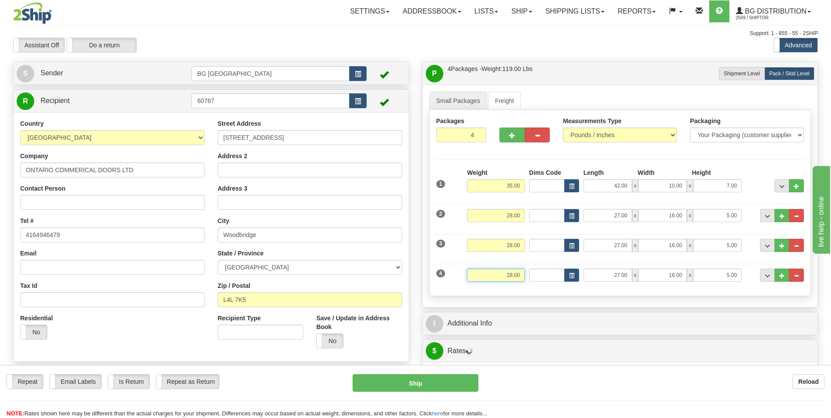
click at [509, 272] on input "28.00" at bounding box center [496, 275] width 58 height 13
type input "18.00"
type input "12.00"
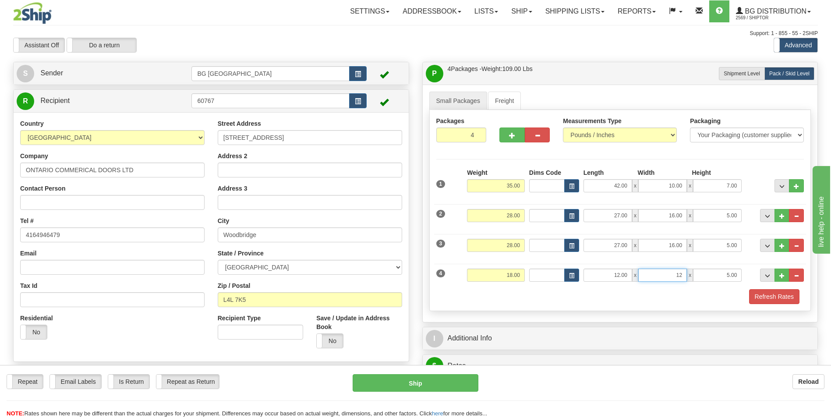
type input "12.00"
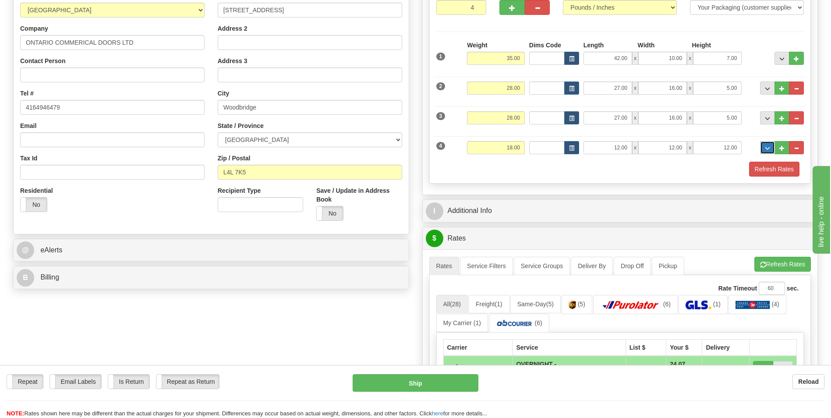
scroll to position [131, 0]
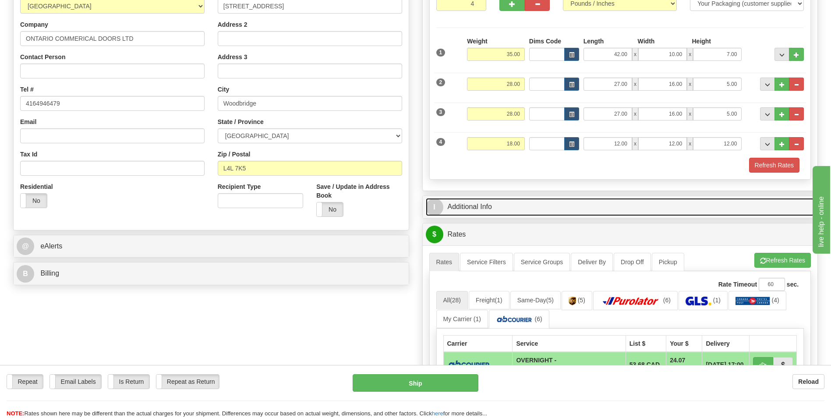
click at [512, 215] on link "I Additional Info" at bounding box center [620, 207] width 389 height 18
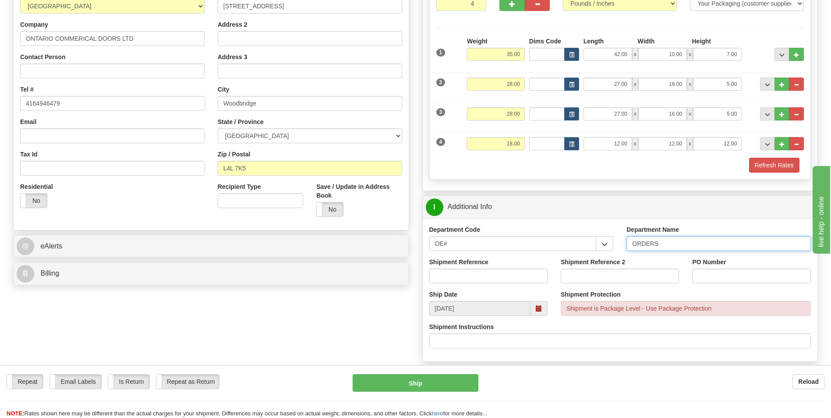
click at [673, 246] on input "ORDERS" at bounding box center [719, 243] width 184 height 15
type input "70181945-00"
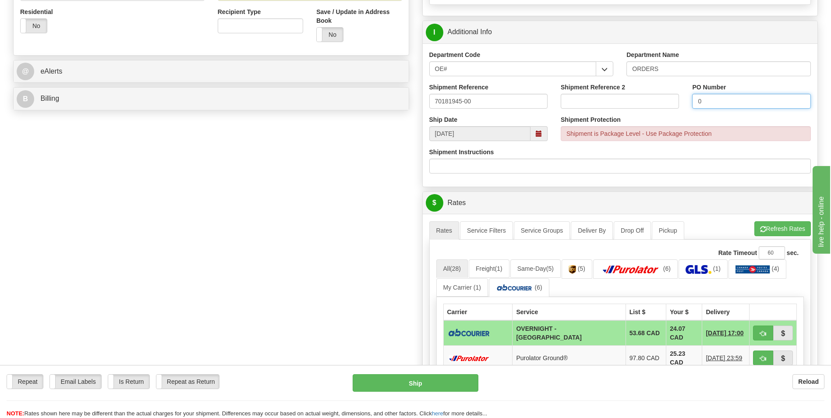
scroll to position [307, 0]
type input "0"
click at [755, 228] on button "Refresh Rates" at bounding box center [783, 228] width 57 height 15
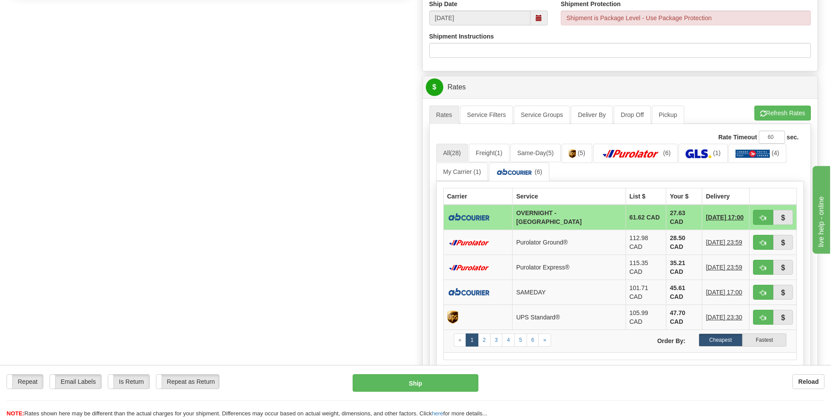
scroll to position [438, 0]
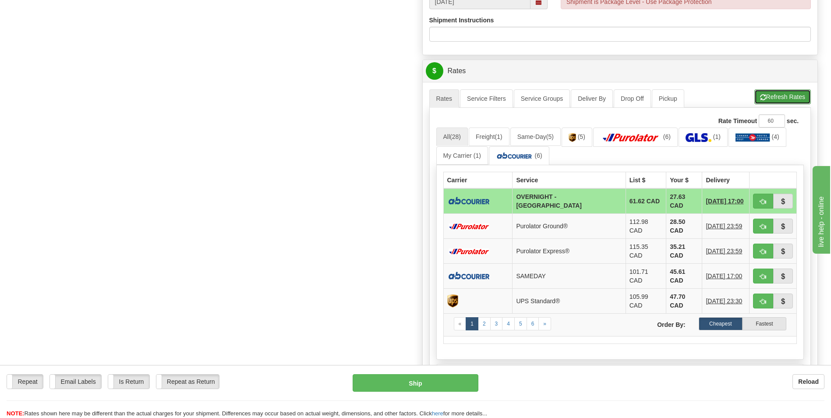
click at [785, 98] on button "Refresh Rates" at bounding box center [783, 96] width 57 height 15
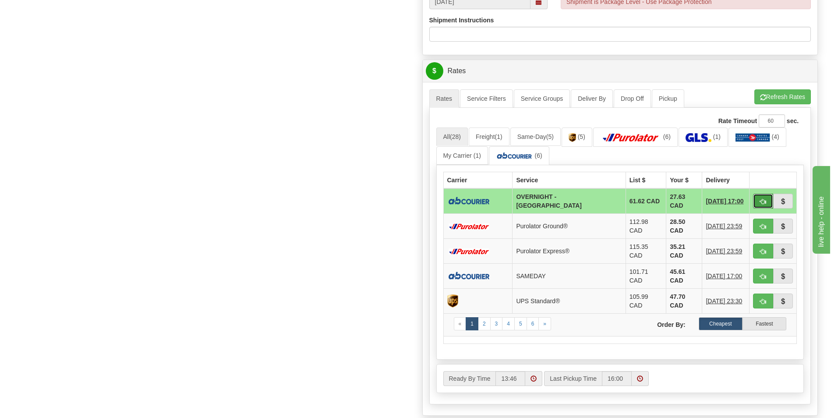
click at [763, 201] on span "button" at bounding box center [763, 202] width 6 height 6
type input "4"
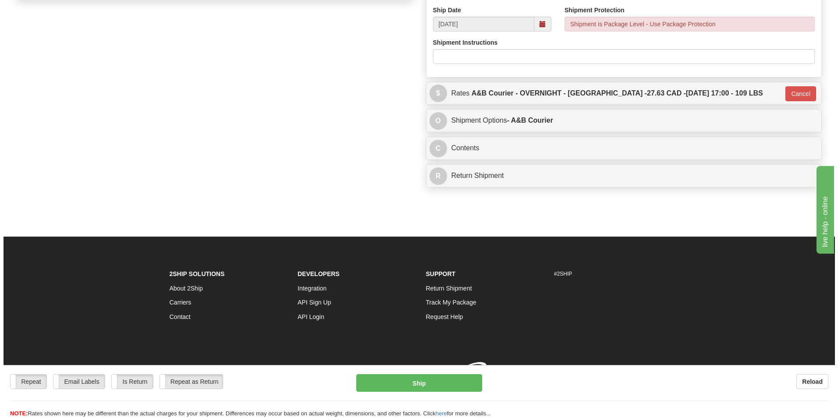
scroll to position [428, 0]
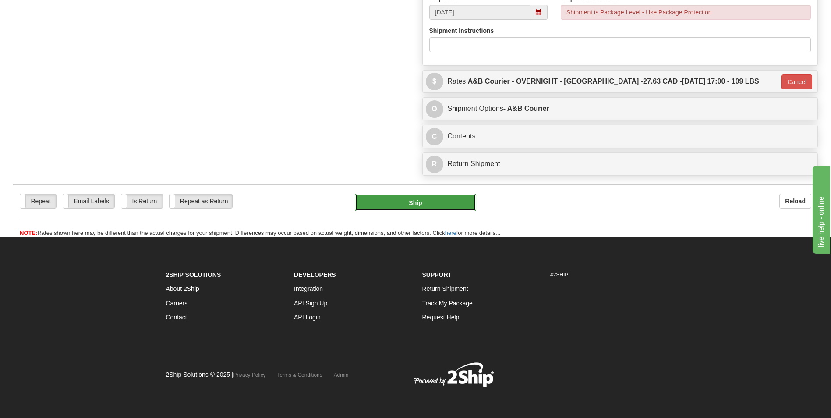
click at [446, 201] on button "Ship" at bounding box center [415, 203] width 121 height 18
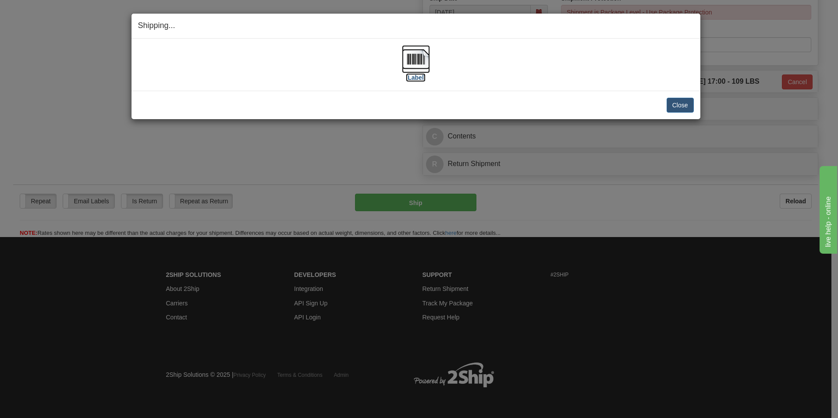
click at [424, 58] on img at bounding box center [416, 59] width 28 height 28
click at [675, 102] on button "Close" at bounding box center [679, 105] width 27 height 15
